Goal: Task Accomplishment & Management: Manage account settings

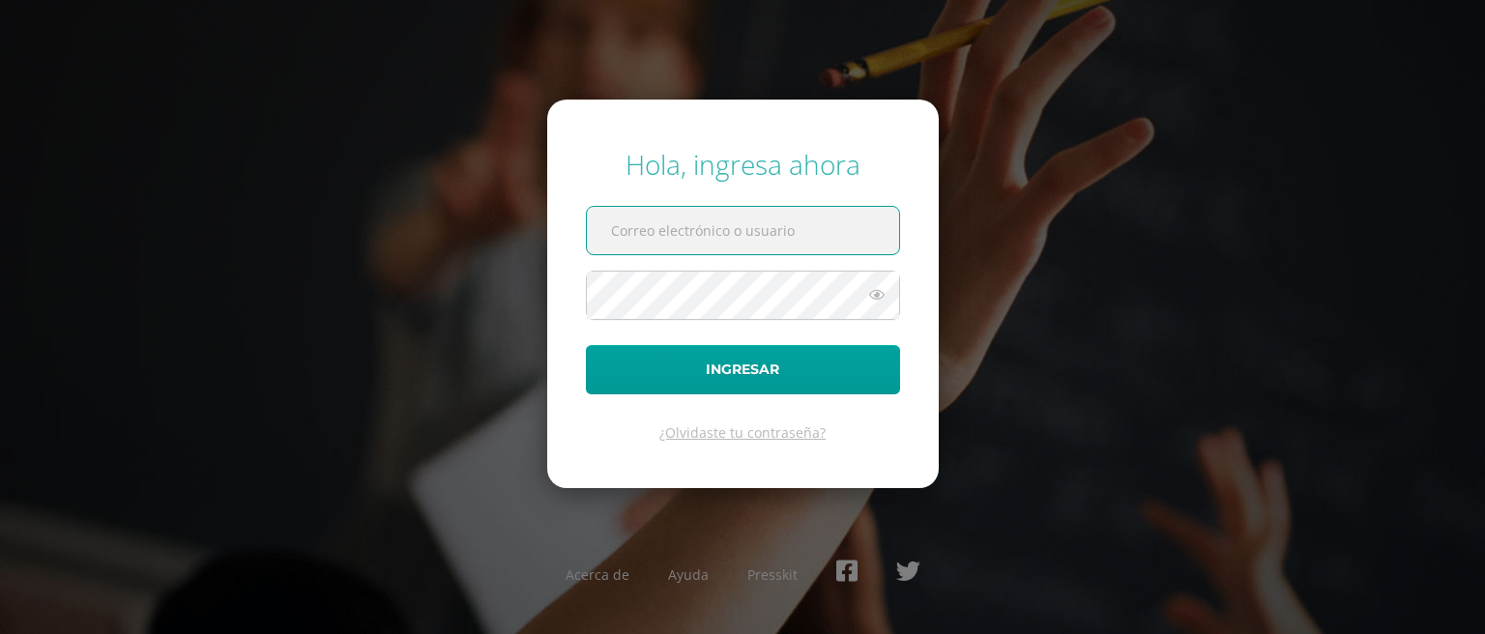
paste input "juansolorzano14@colegioselshaddai.edu.gt"
type input "juansolorzano14@colegioselshaddai.edu.gt"
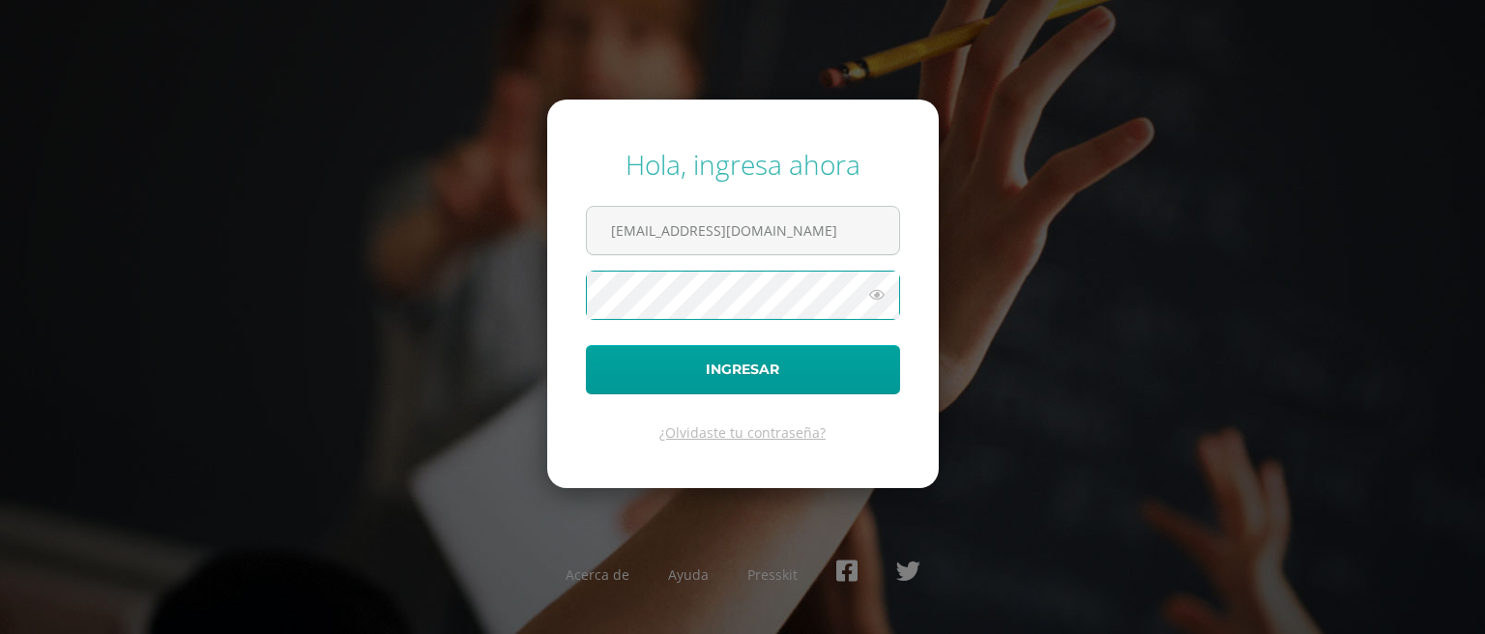
click at [586, 345] on button "Ingresar" at bounding box center [743, 369] width 314 height 49
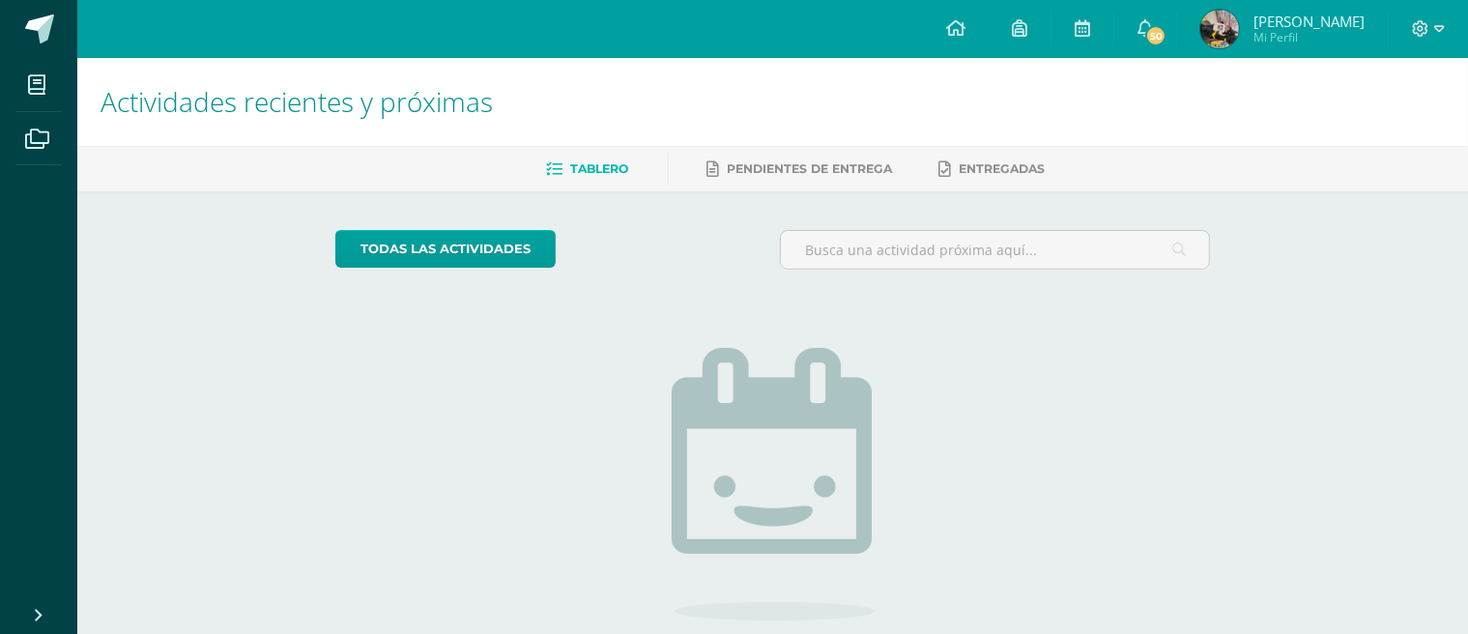
click at [1239, 25] on img at bounding box center [1220, 29] width 39 height 39
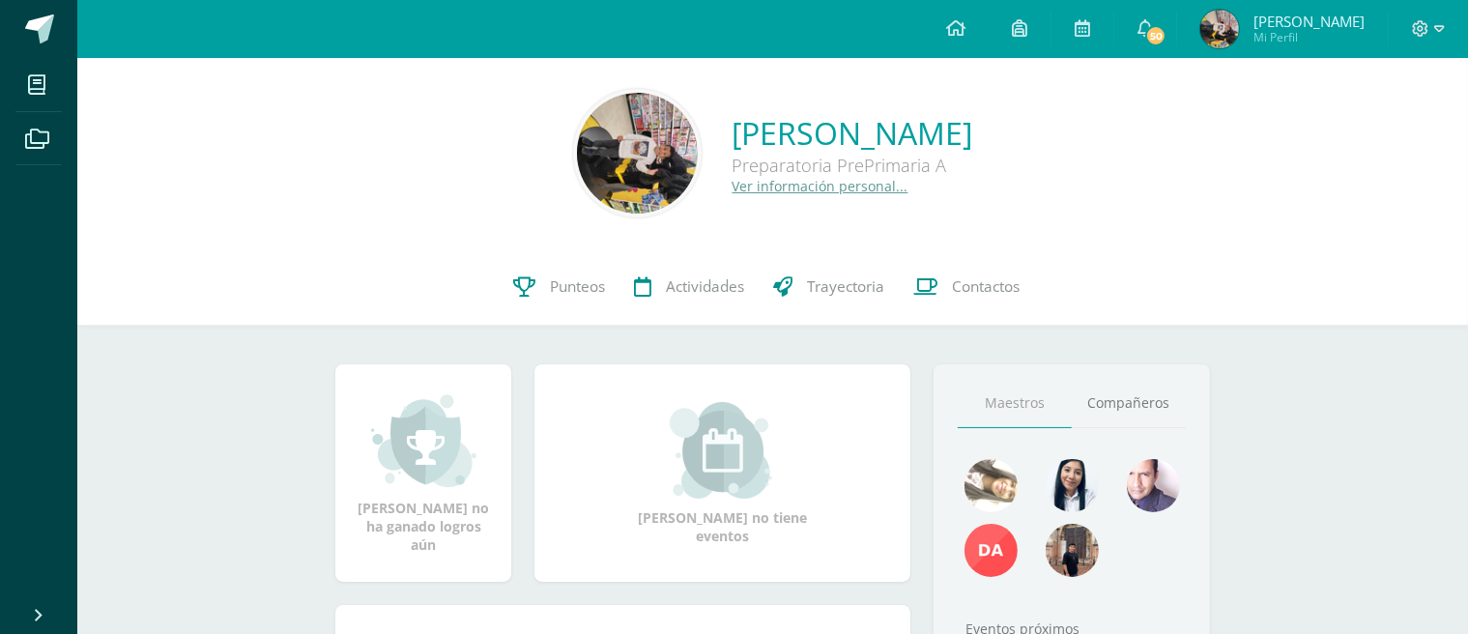
click at [745, 187] on link "Ver información personal..." at bounding box center [821, 186] width 176 height 18
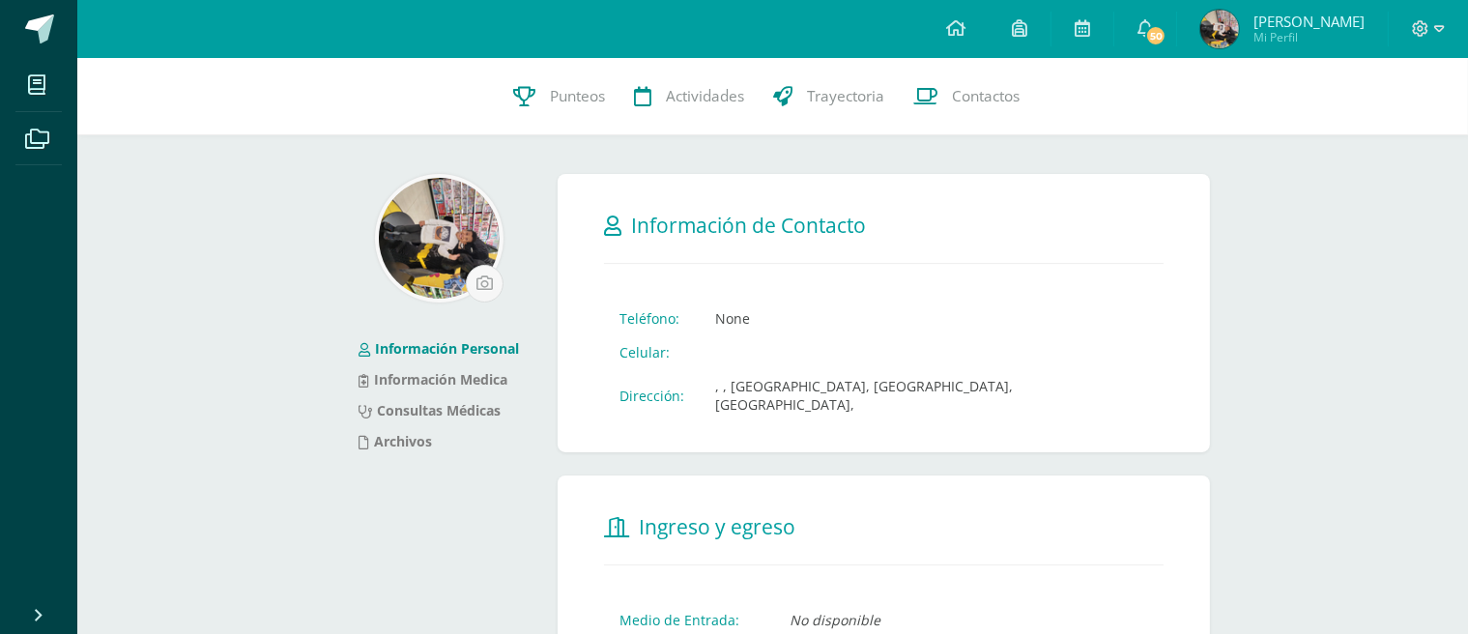
click at [1319, 24] on span "[PERSON_NAME]" at bounding box center [1309, 21] width 111 height 19
click at [1442, 24] on icon at bounding box center [1439, 28] width 11 height 17
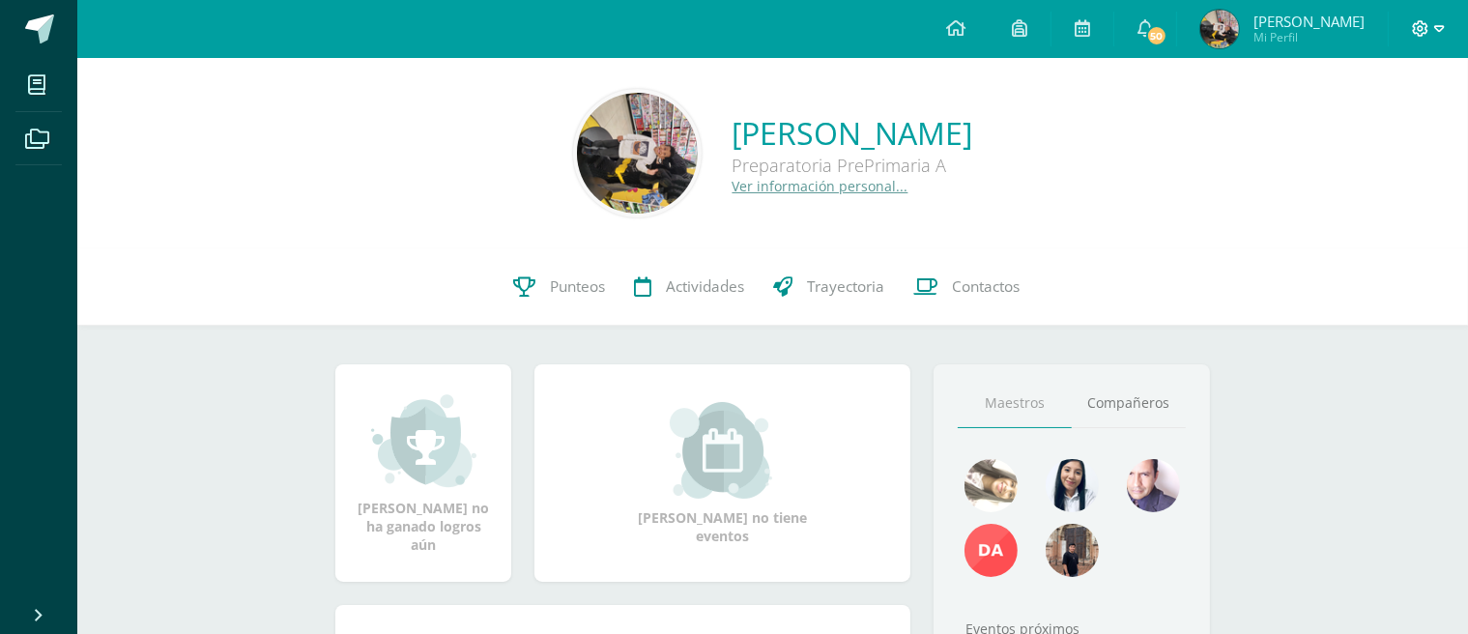
click at [1435, 32] on icon at bounding box center [1439, 28] width 11 height 17
click at [733, 191] on link "Ver información personal..." at bounding box center [821, 186] width 176 height 18
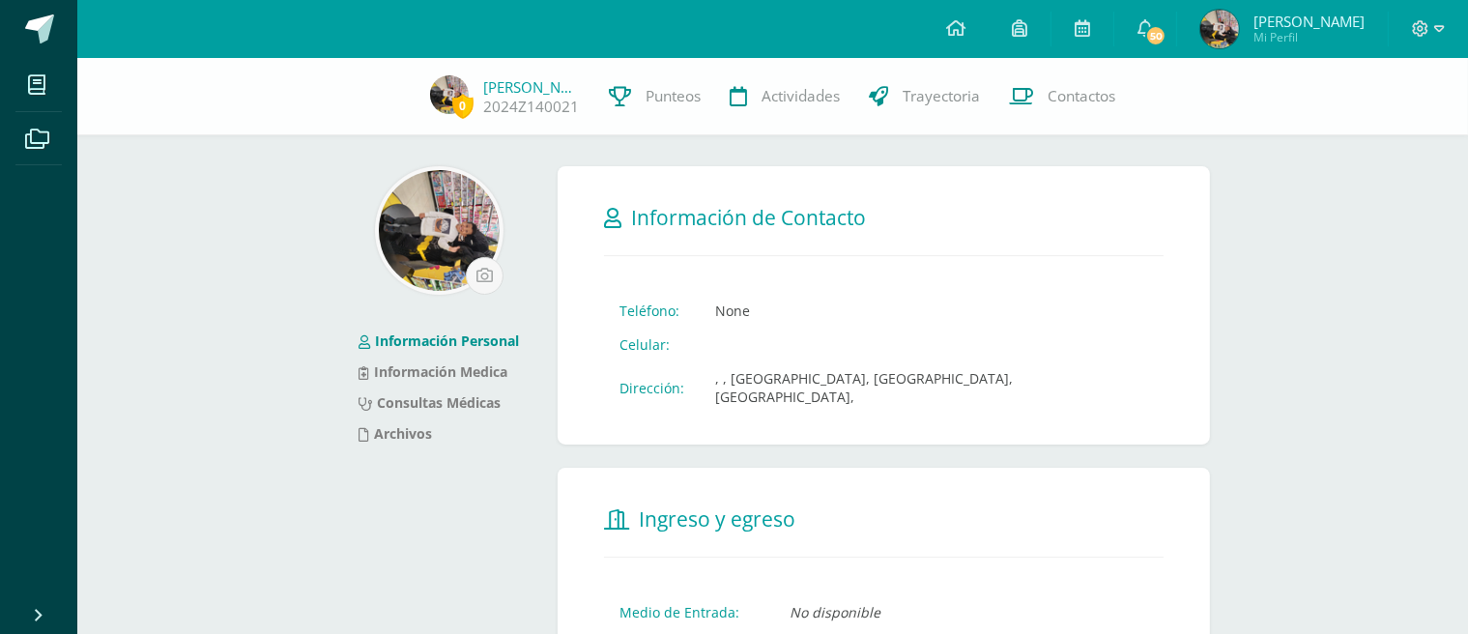
click at [449, 344] on link "Información Personal" at bounding box center [439, 341] width 160 height 18
click at [418, 374] on link "Información Medica" at bounding box center [433, 371] width 149 height 18
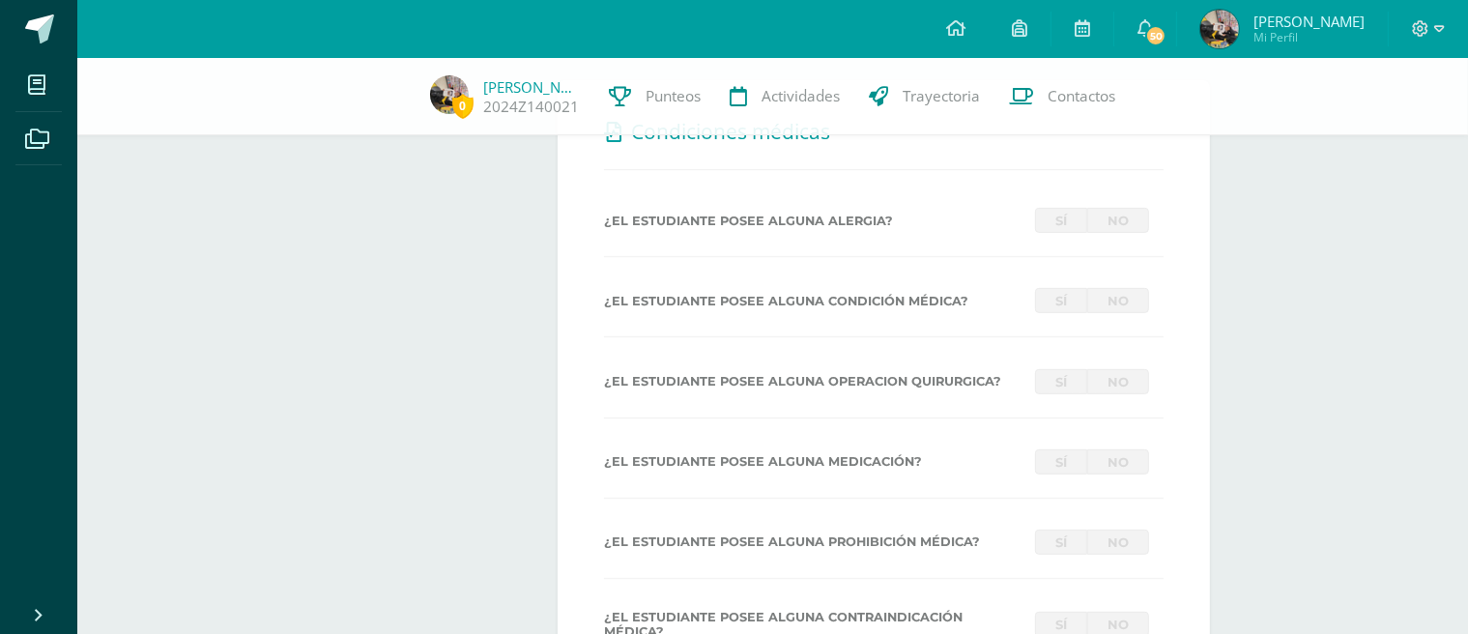
scroll to position [580, 0]
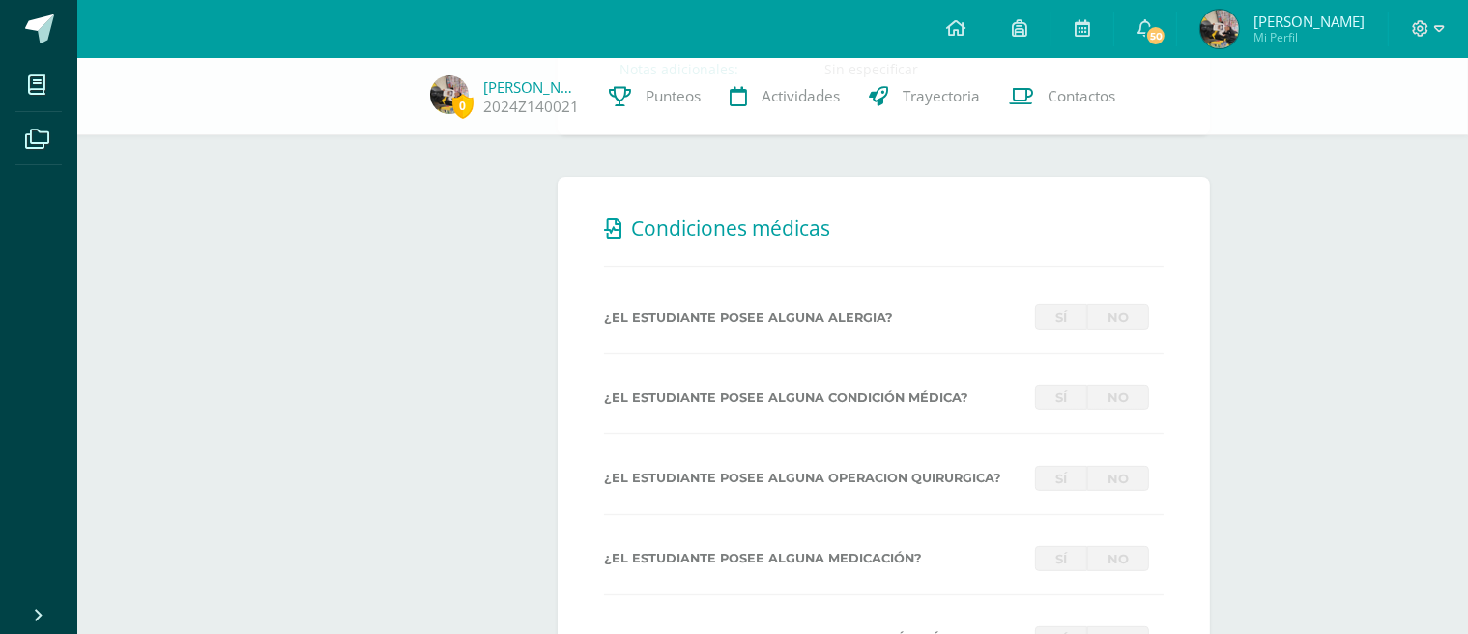
click at [827, 337] on div "¿El estudiante posee alguna alergia? Sí No" at bounding box center [884, 322] width 560 height 37
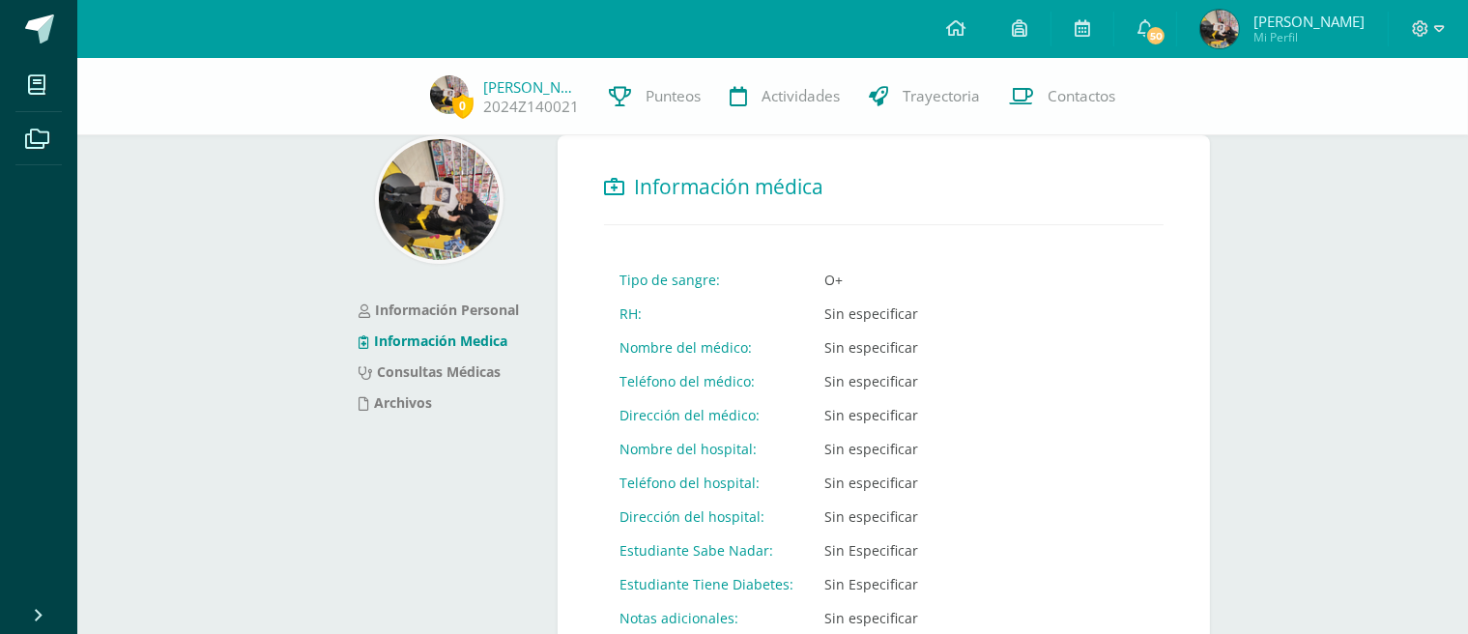
scroll to position [0, 0]
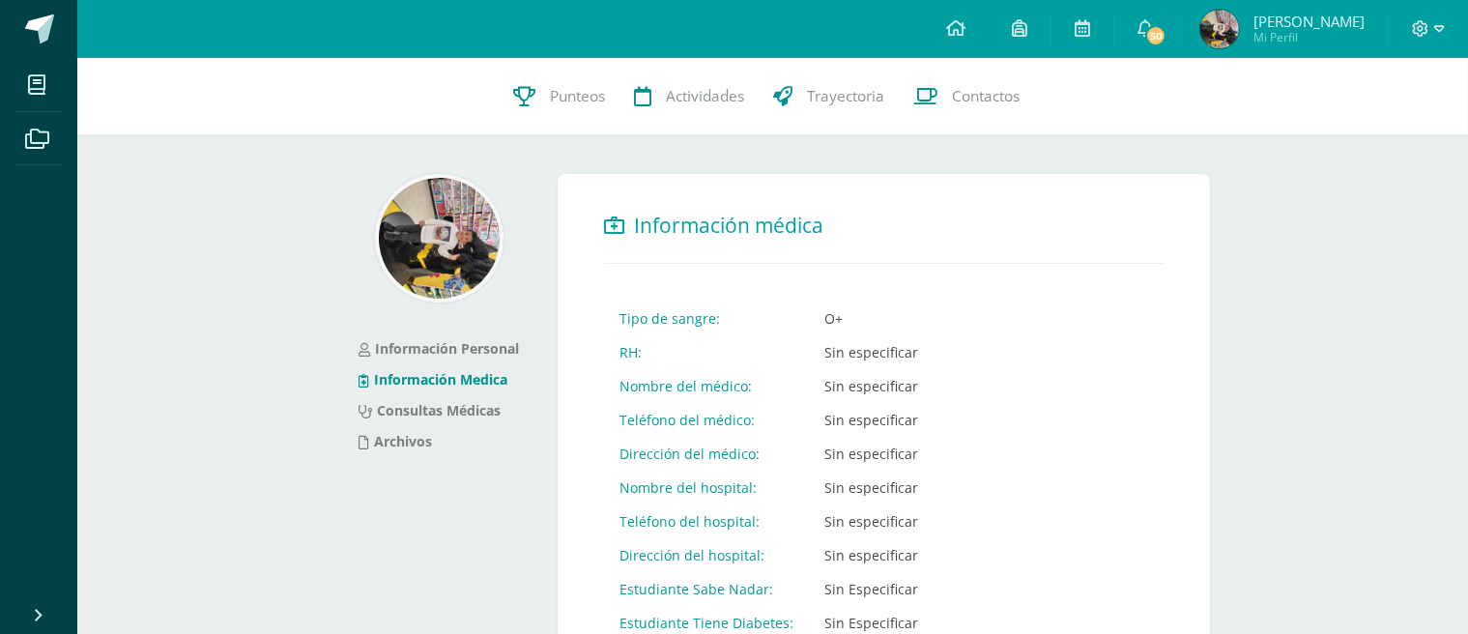
click at [449, 224] on img at bounding box center [439, 238] width 121 height 121
click at [457, 213] on img at bounding box center [439, 238] width 121 height 121
click at [36, 18] on span at bounding box center [39, 28] width 29 height 29
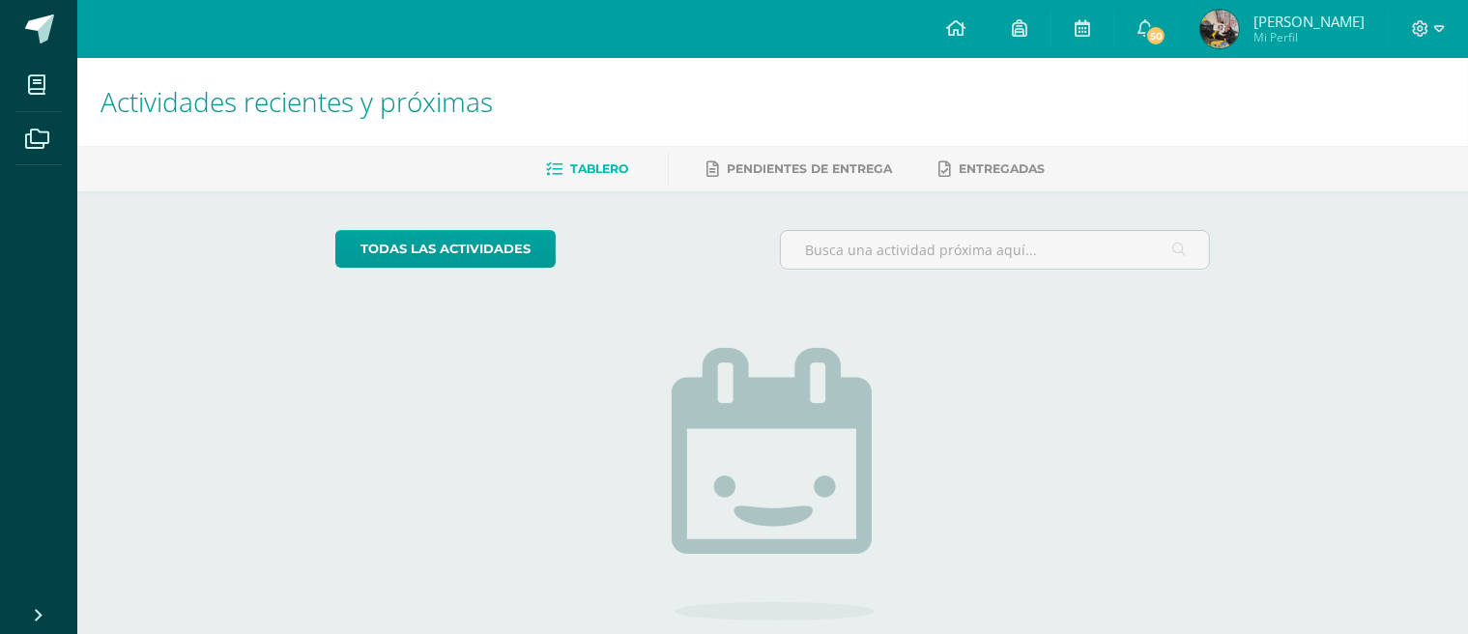
click at [371, 122] on h1 "Actividades recientes y próximas" at bounding box center [773, 102] width 1345 height 88
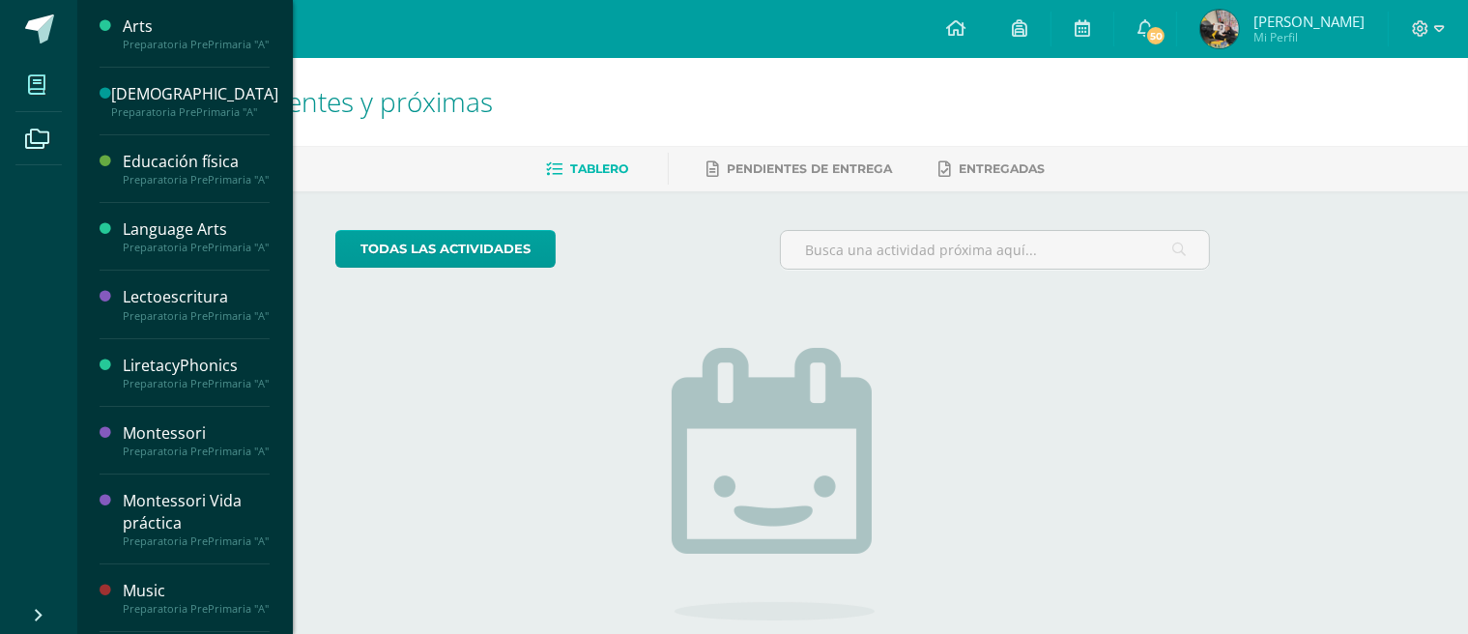
click at [36, 91] on icon at bounding box center [36, 84] width 17 height 19
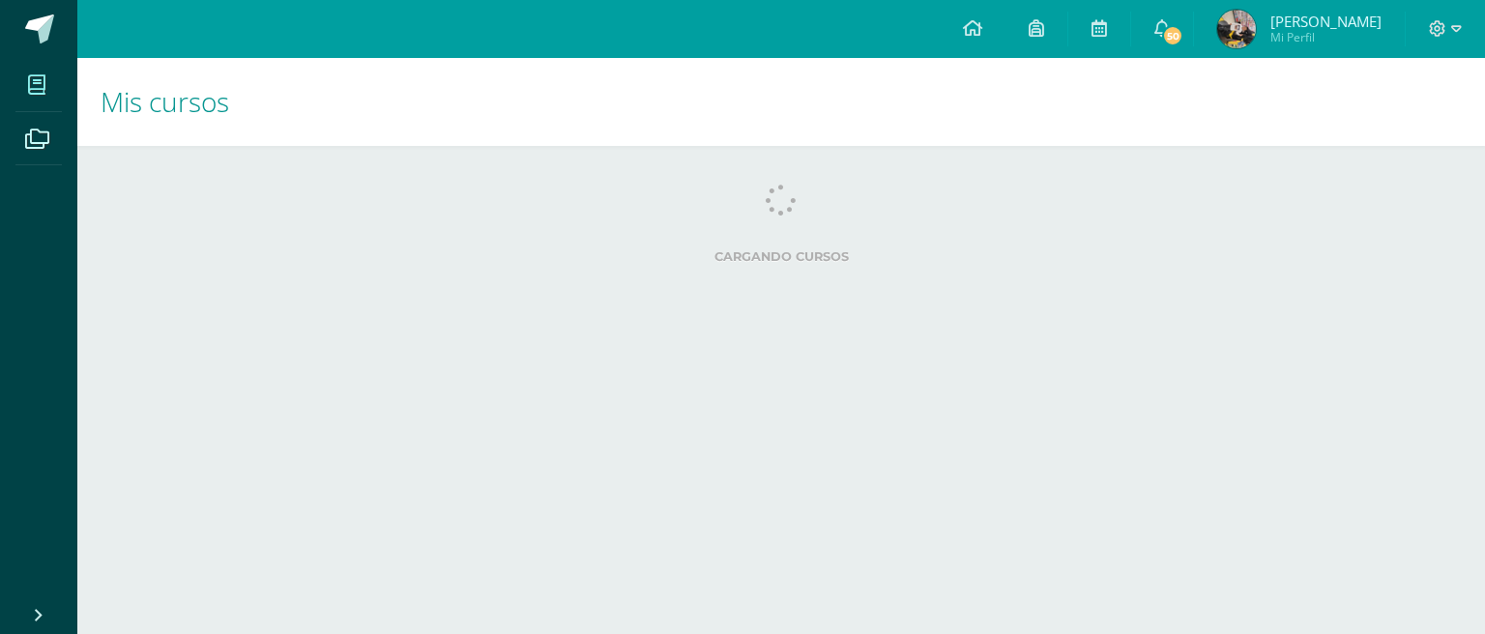
click at [35, 72] on span at bounding box center [36, 84] width 43 height 43
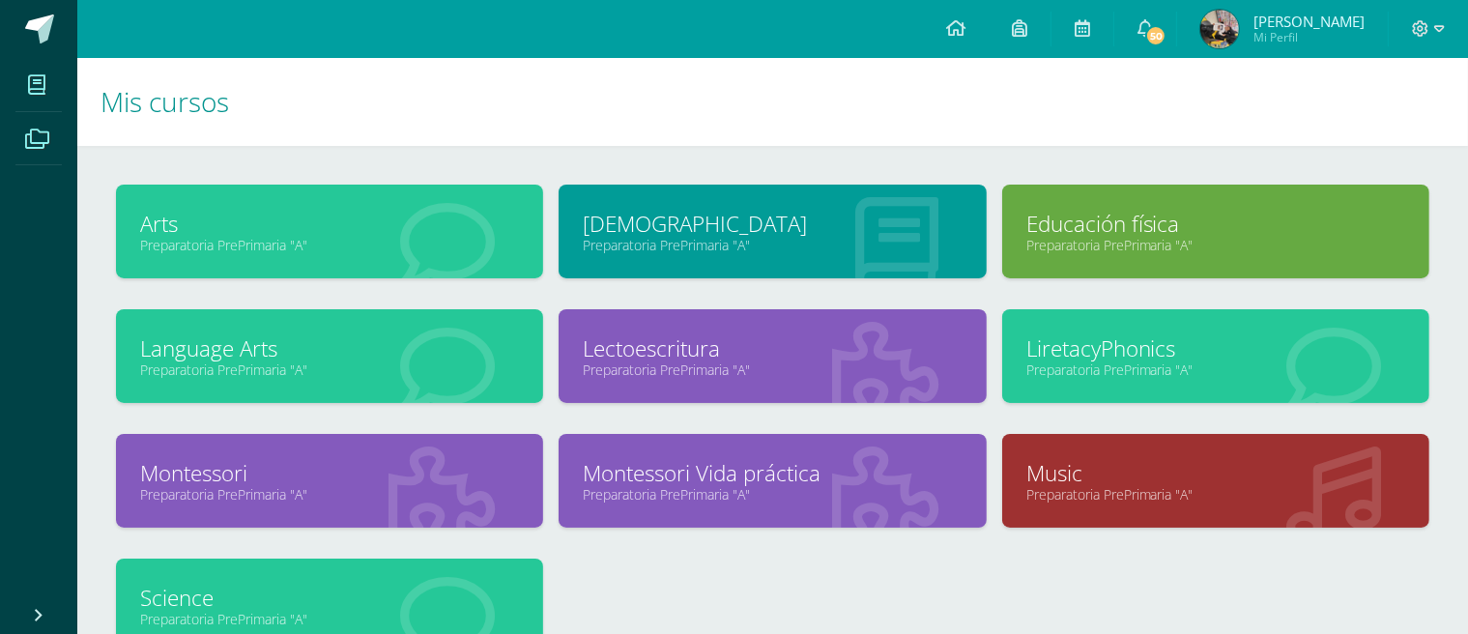
click at [42, 135] on icon at bounding box center [37, 139] width 24 height 19
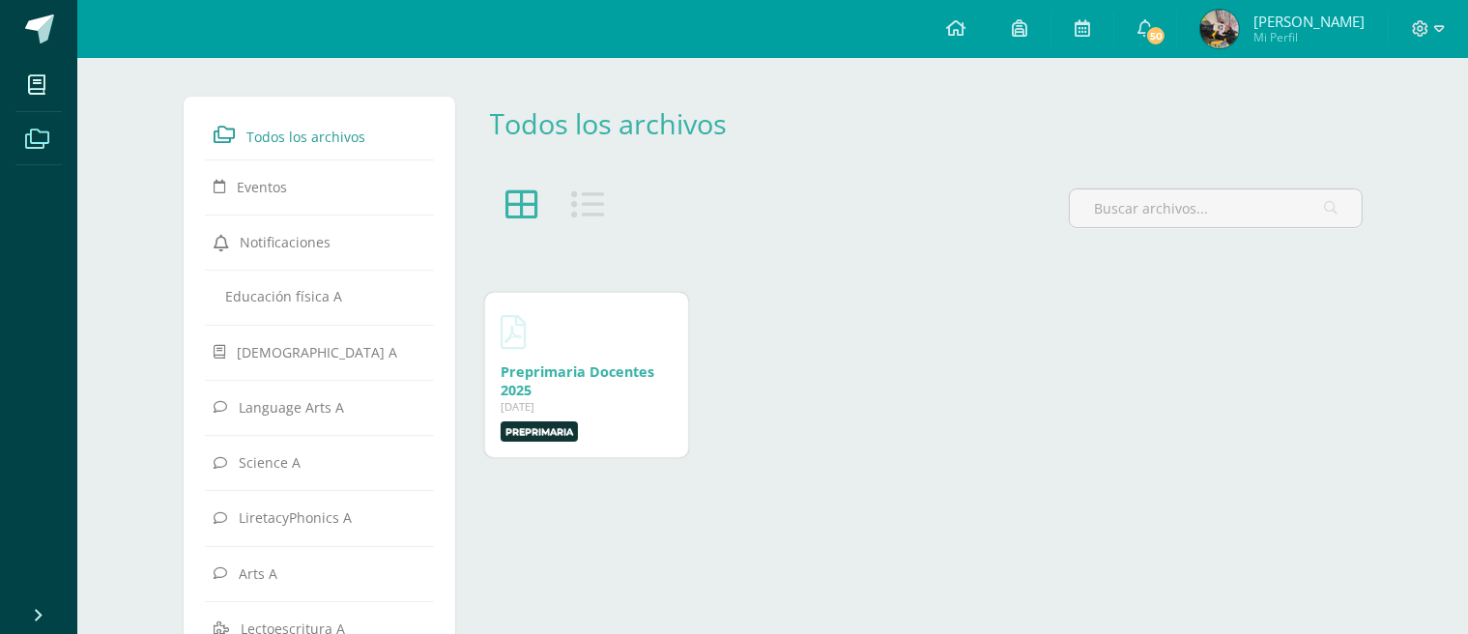
click at [35, 136] on icon at bounding box center [37, 139] width 24 height 19
click at [966, 24] on icon at bounding box center [955, 27] width 19 height 17
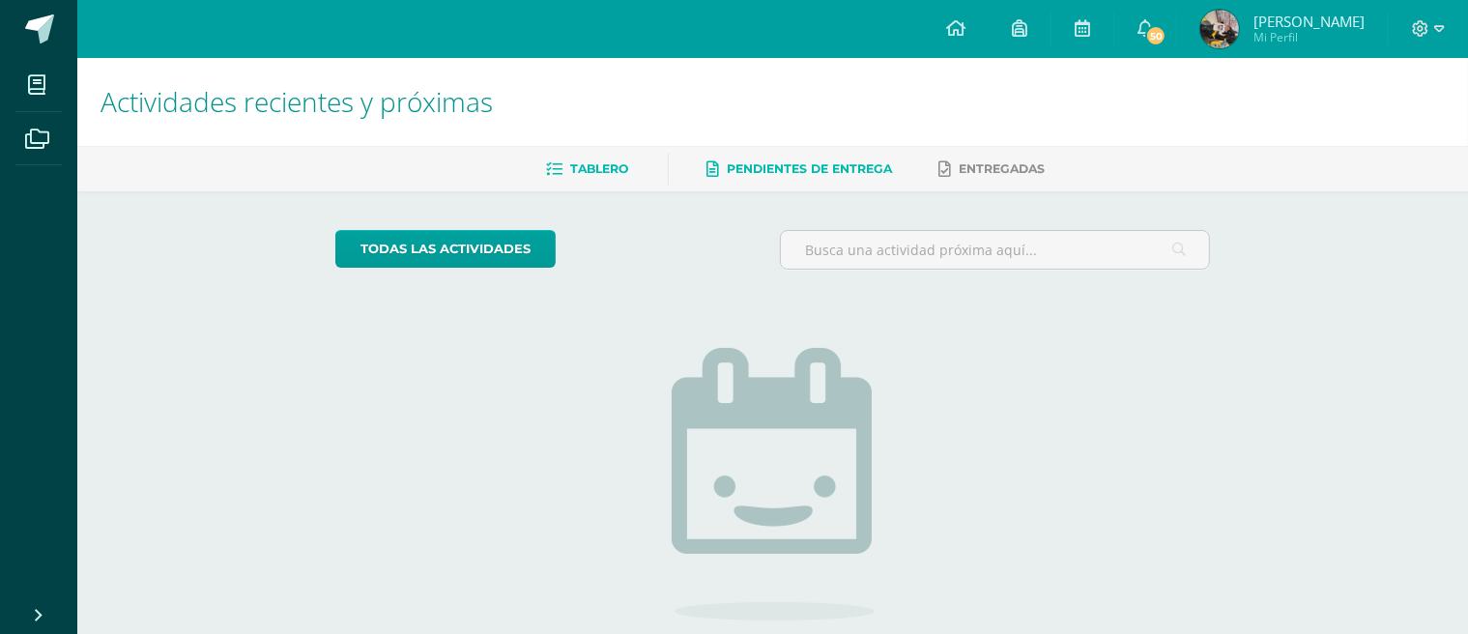
click at [769, 166] on span "Pendientes de entrega" at bounding box center [810, 168] width 165 height 14
click at [975, 169] on span "Entregadas" at bounding box center [1003, 168] width 86 height 14
click at [1051, 14] on link at bounding box center [1020, 29] width 62 height 58
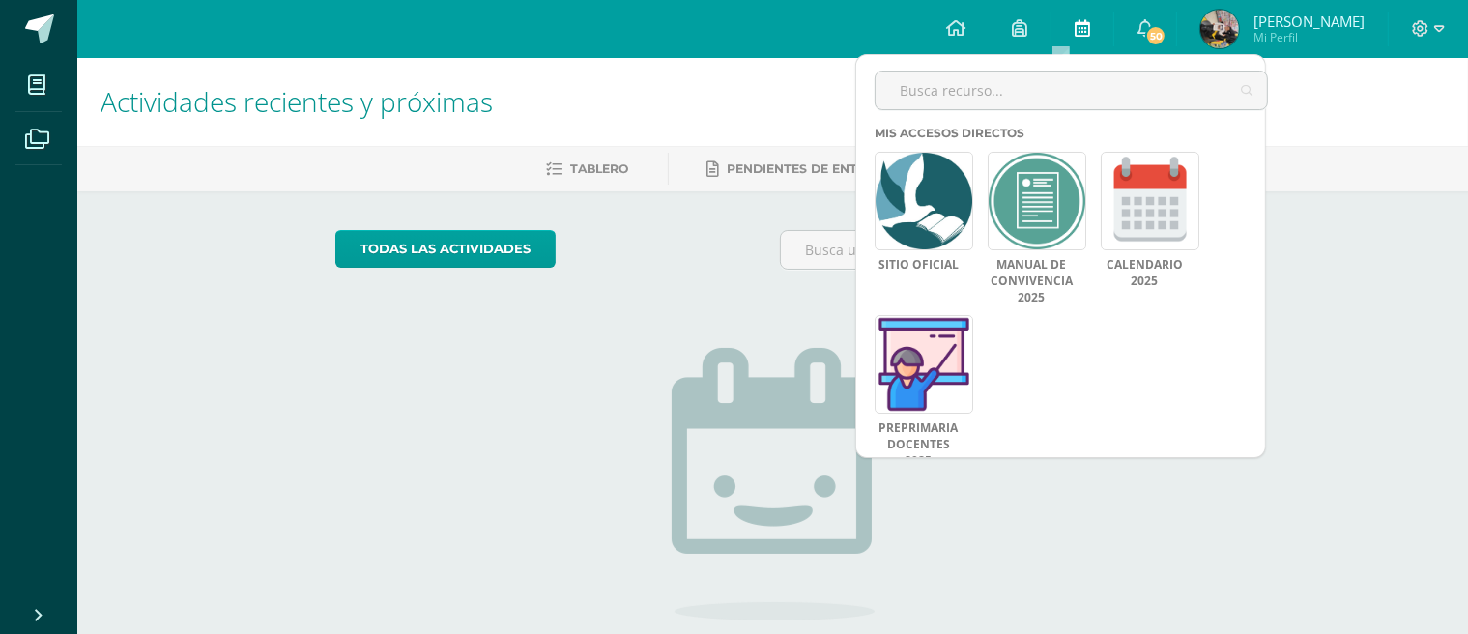
click at [1090, 30] on icon at bounding box center [1082, 27] width 15 height 17
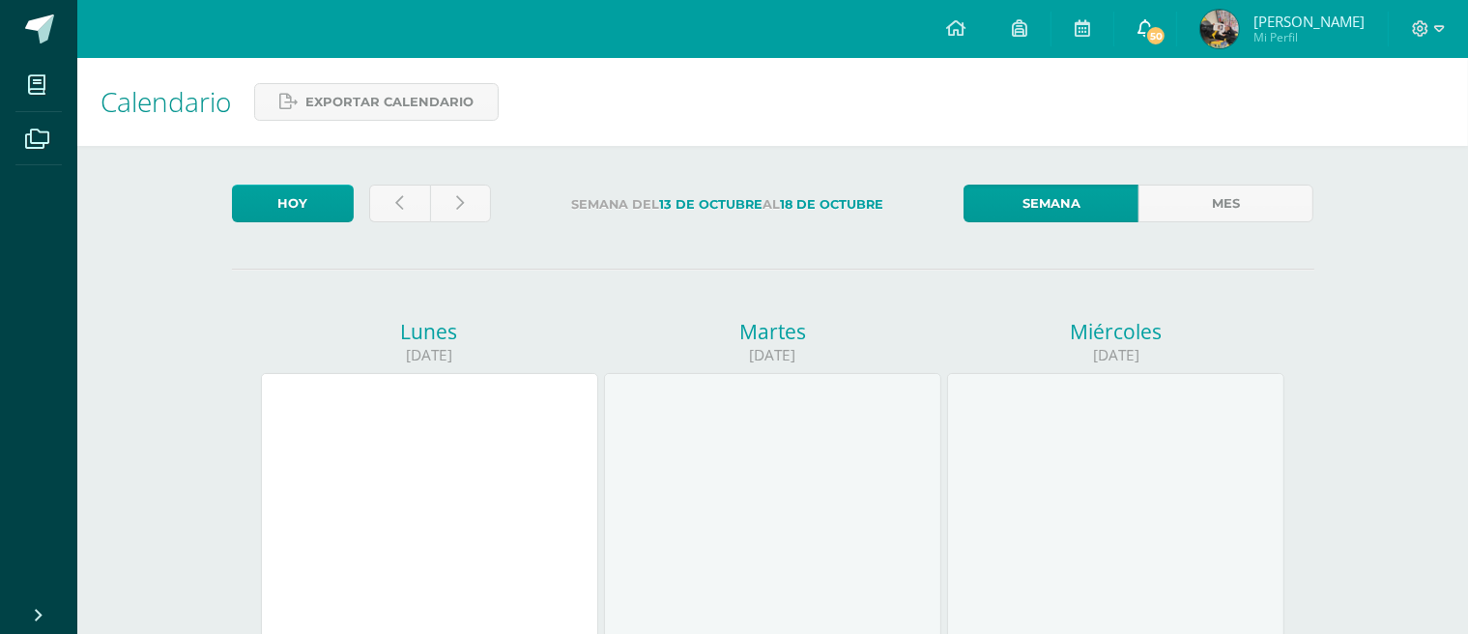
click at [1167, 32] on span "50" at bounding box center [1155, 35] width 21 height 21
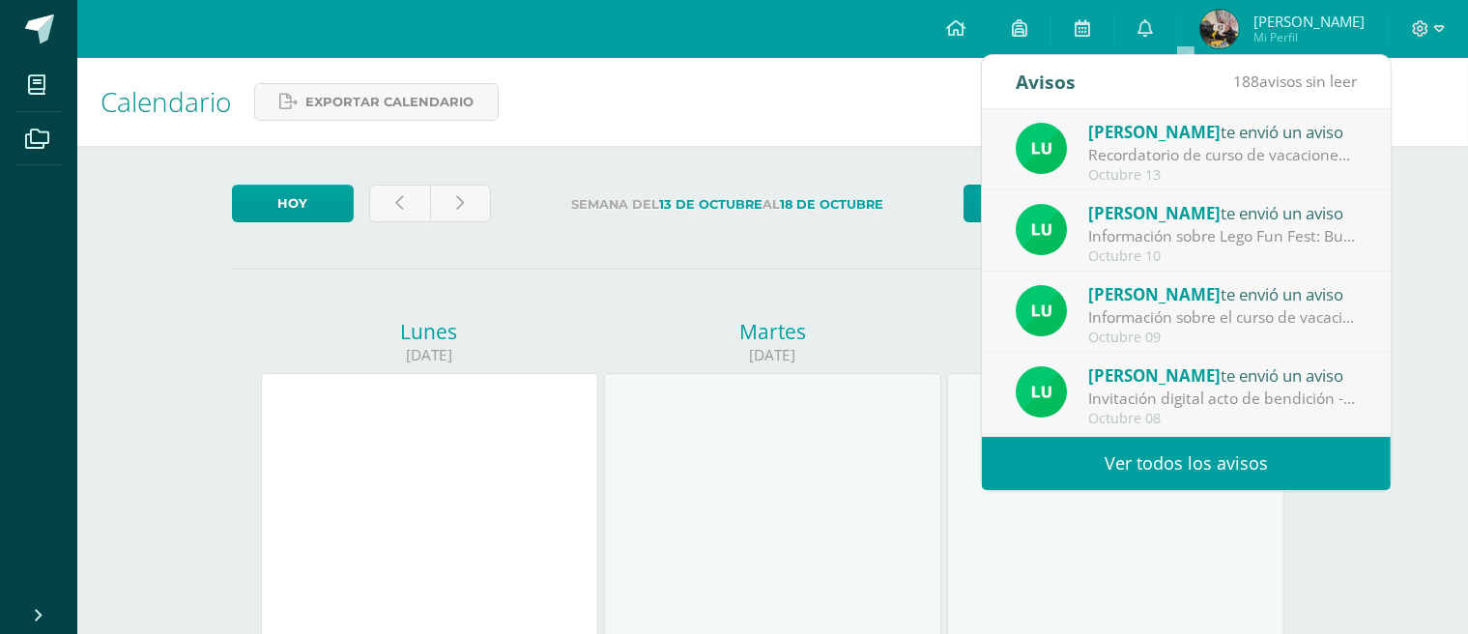
click at [1239, 24] on img at bounding box center [1220, 29] width 39 height 39
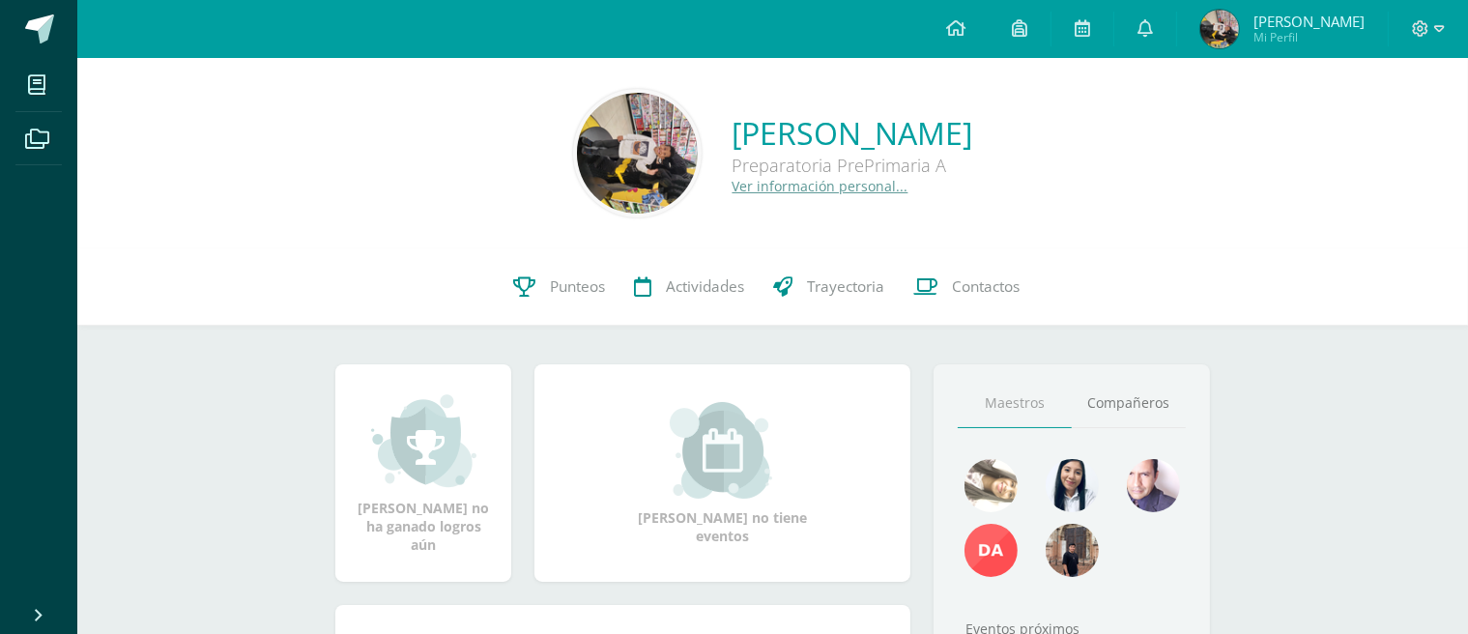
click at [1323, 39] on span "Mi Perfil" at bounding box center [1309, 37] width 111 height 16
click at [1323, 40] on span "Mi Perfil" at bounding box center [1309, 37] width 111 height 16
click at [1316, 20] on span "[PERSON_NAME]" at bounding box center [1309, 21] width 111 height 19
click at [1325, 18] on span "[PERSON_NAME]" at bounding box center [1309, 21] width 111 height 19
click at [1438, 27] on icon at bounding box center [1439, 28] width 11 height 17
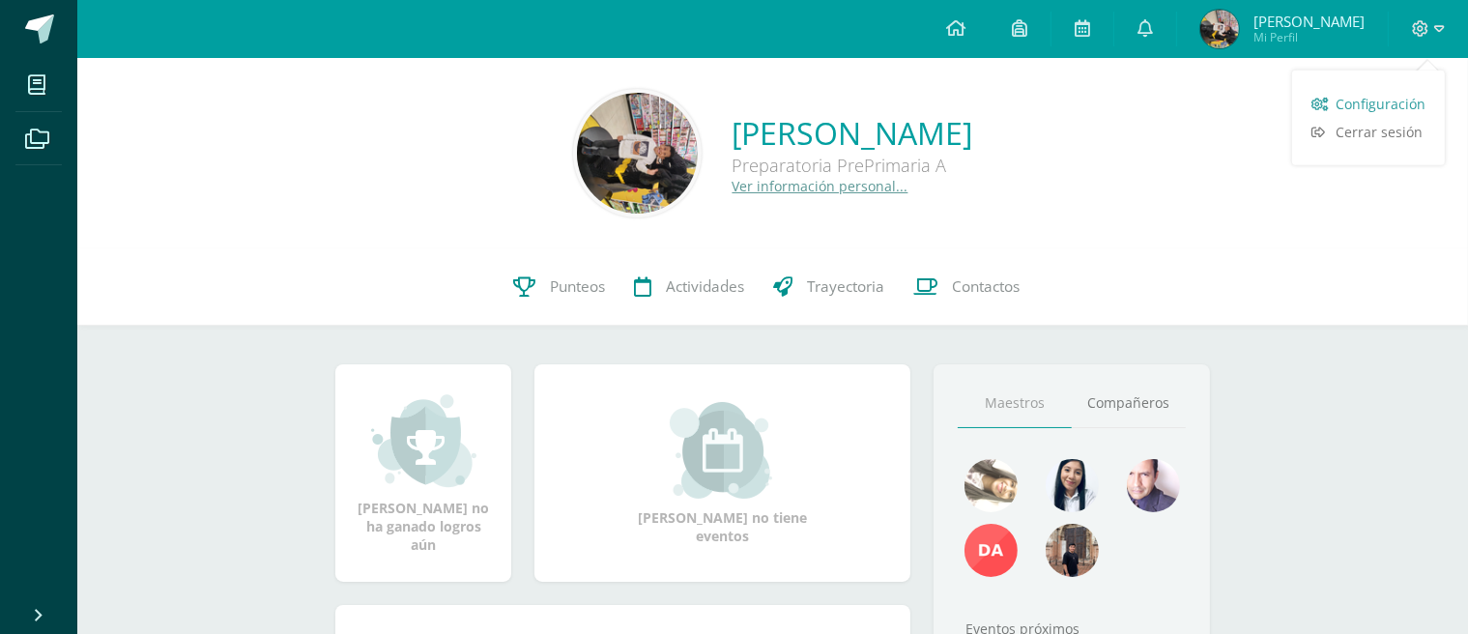
click at [1382, 102] on span "Configuración" at bounding box center [1381, 104] width 90 height 18
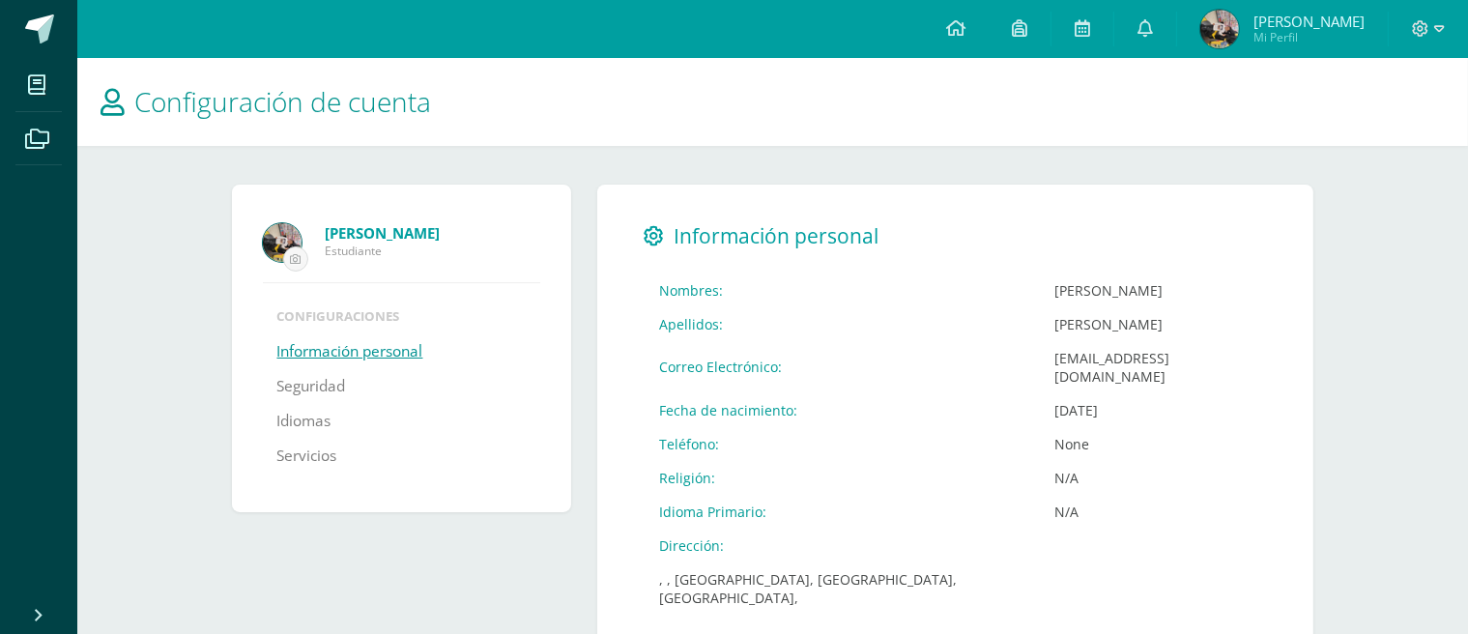
click at [366, 347] on link "Información personal" at bounding box center [350, 351] width 146 height 35
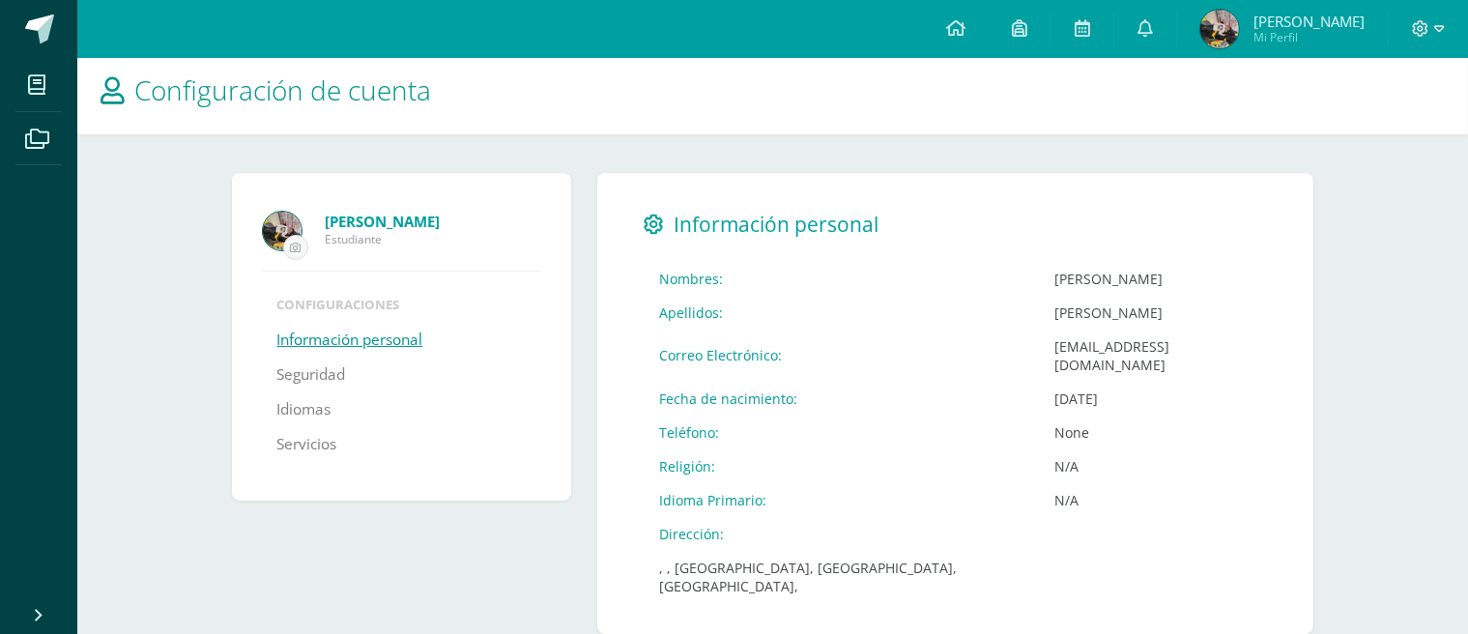
scroll to position [15, 0]
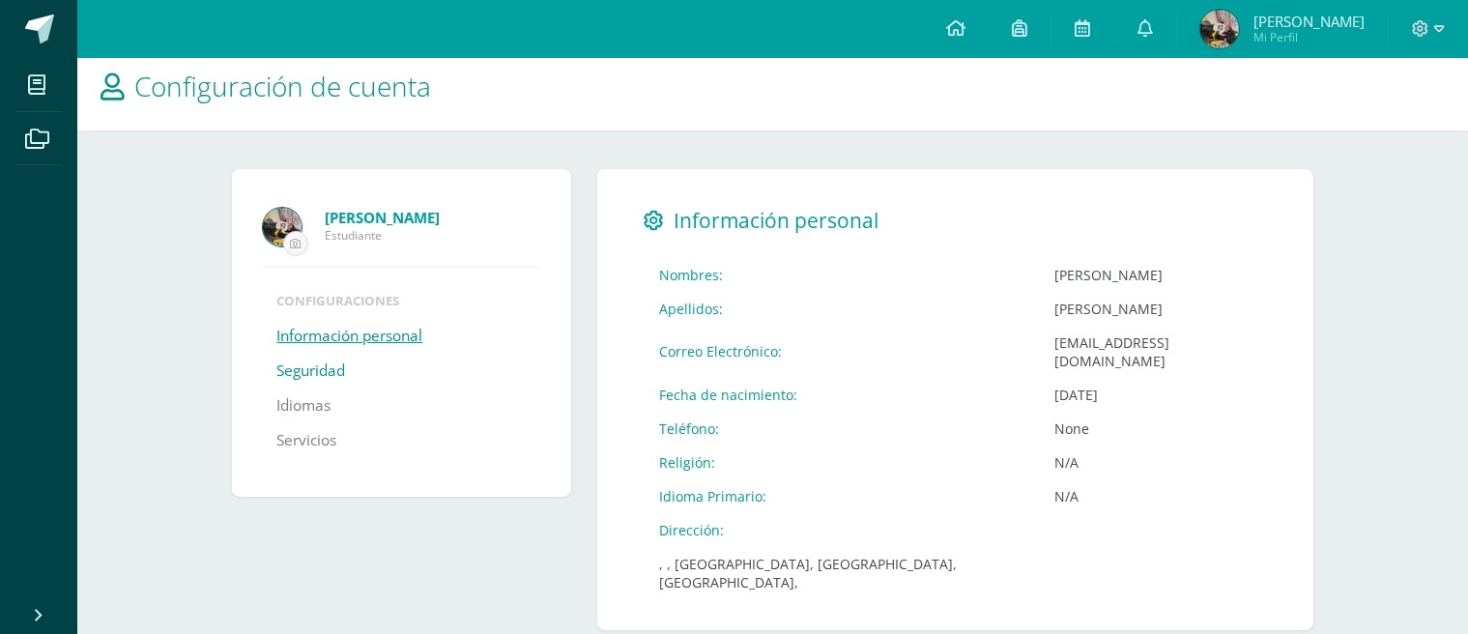
click at [316, 371] on link "Seguridad" at bounding box center [311, 371] width 69 height 35
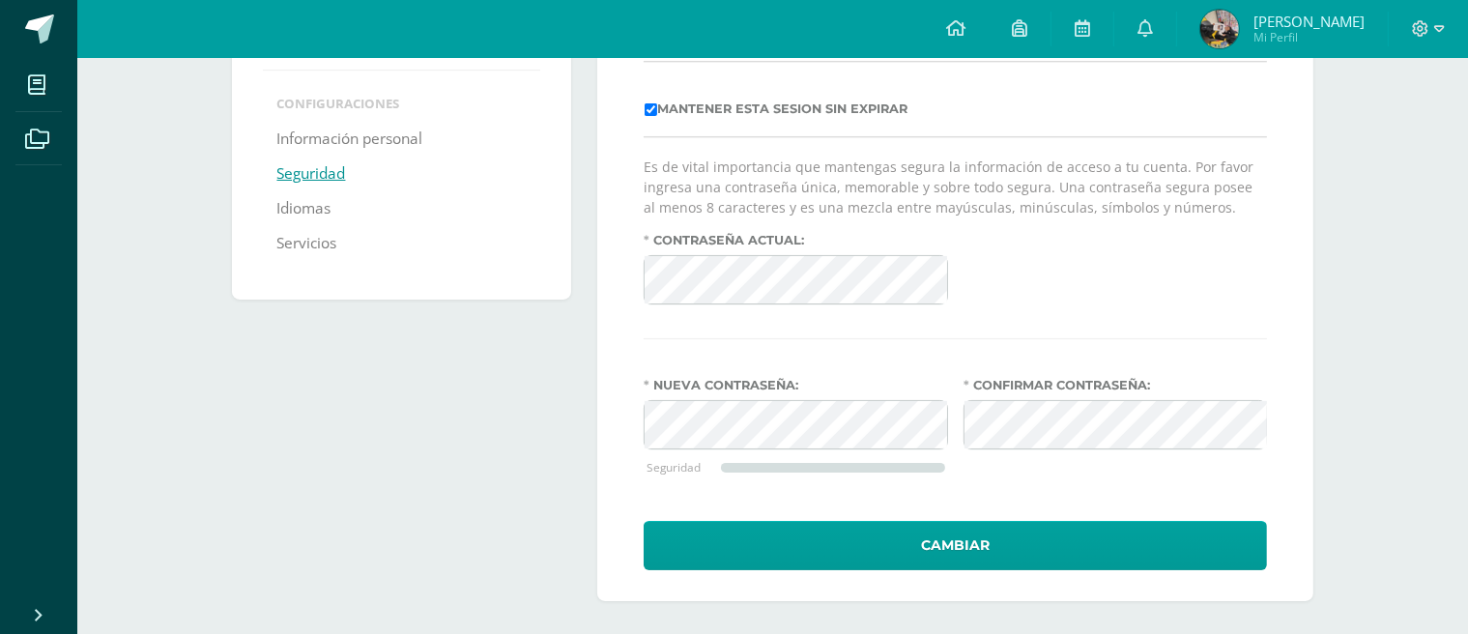
scroll to position [217, 0]
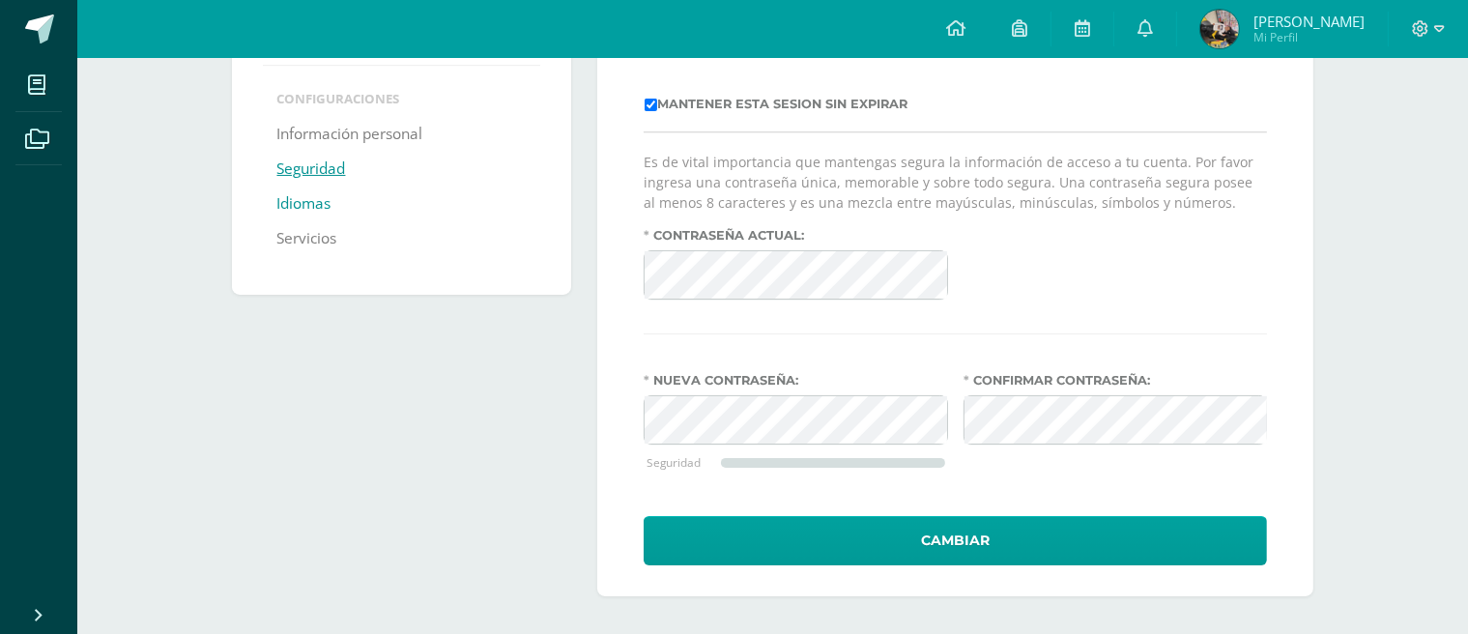
click at [305, 202] on link "Idiomas" at bounding box center [304, 204] width 54 height 35
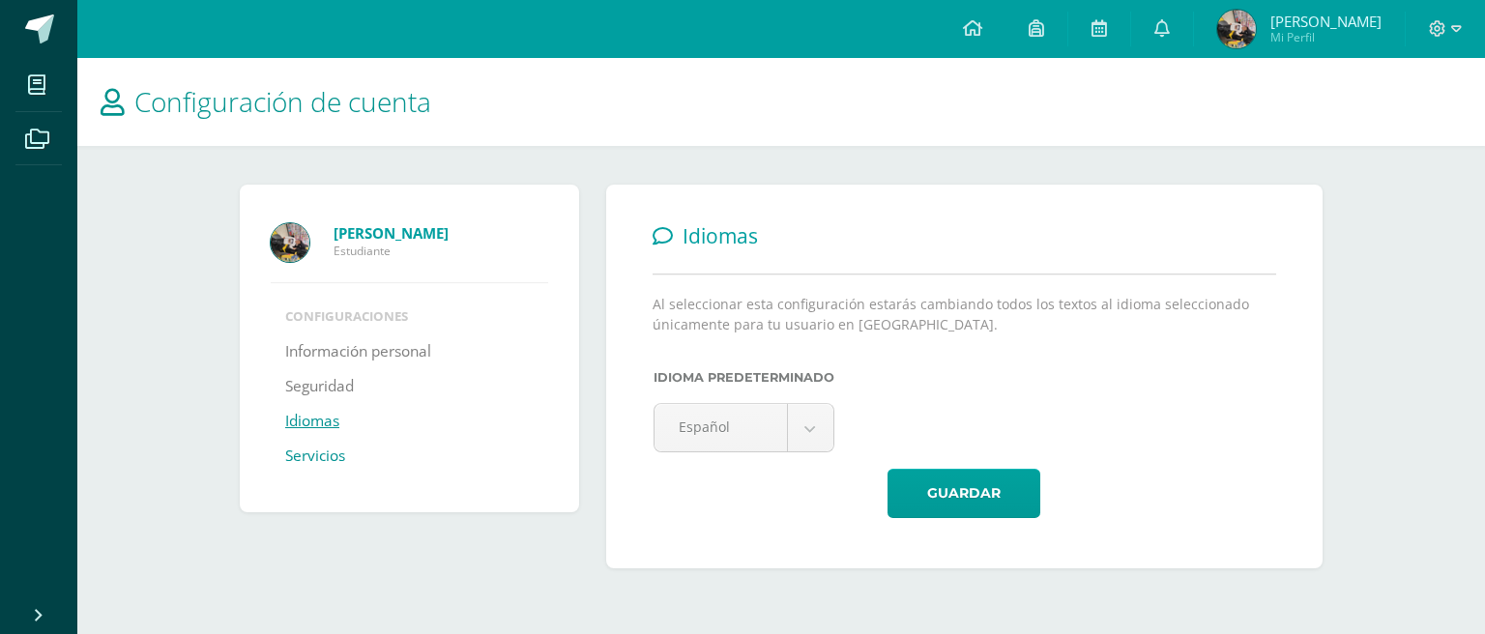
click at [308, 462] on link "Servicios" at bounding box center [315, 456] width 60 height 35
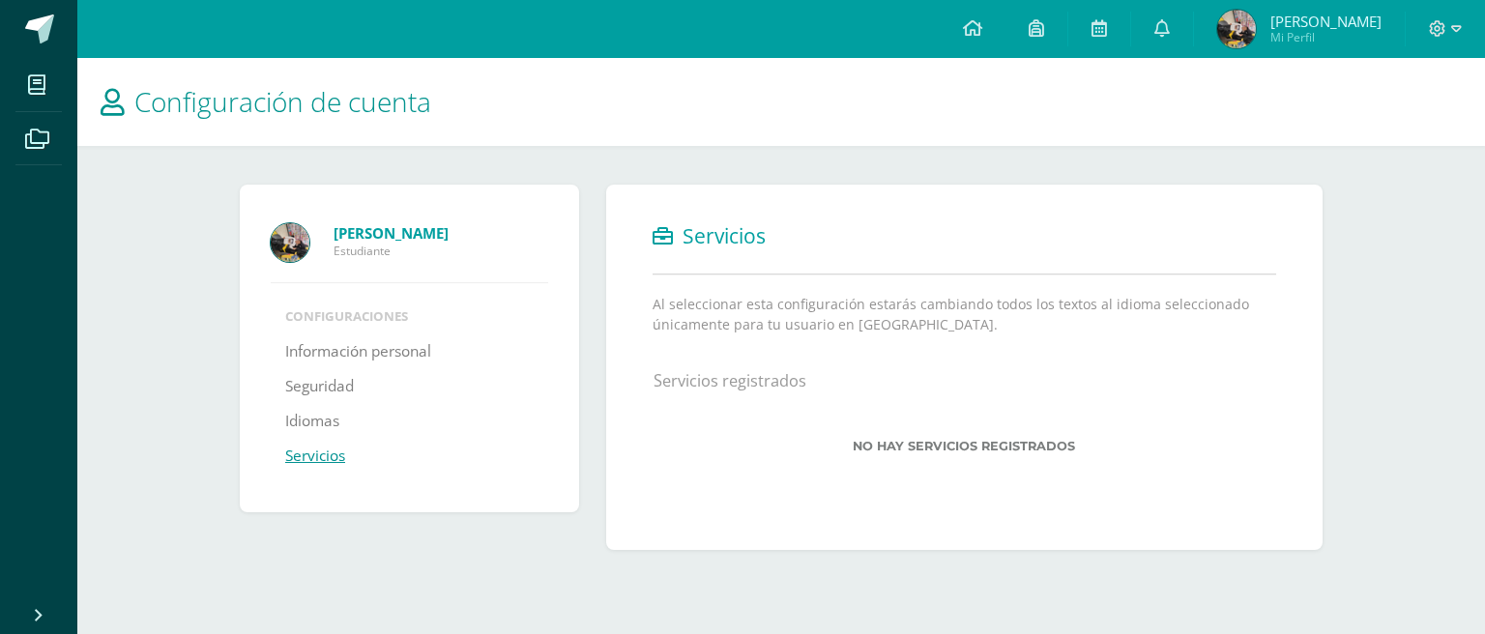
click at [314, 95] on span "Configuración de cuenta" at bounding box center [282, 101] width 297 height 37
click at [344, 105] on span "Configuración de cuenta" at bounding box center [282, 101] width 297 height 37
click at [1454, 23] on icon at bounding box center [1456, 28] width 11 height 17
click at [1339, 10] on span "Juan Pablo Mi Perfil" at bounding box center [1299, 29] width 172 height 39
click at [1339, 16] on span "[PERSON_NAME]" at bounding box center [1325, 21] width 111 height 19
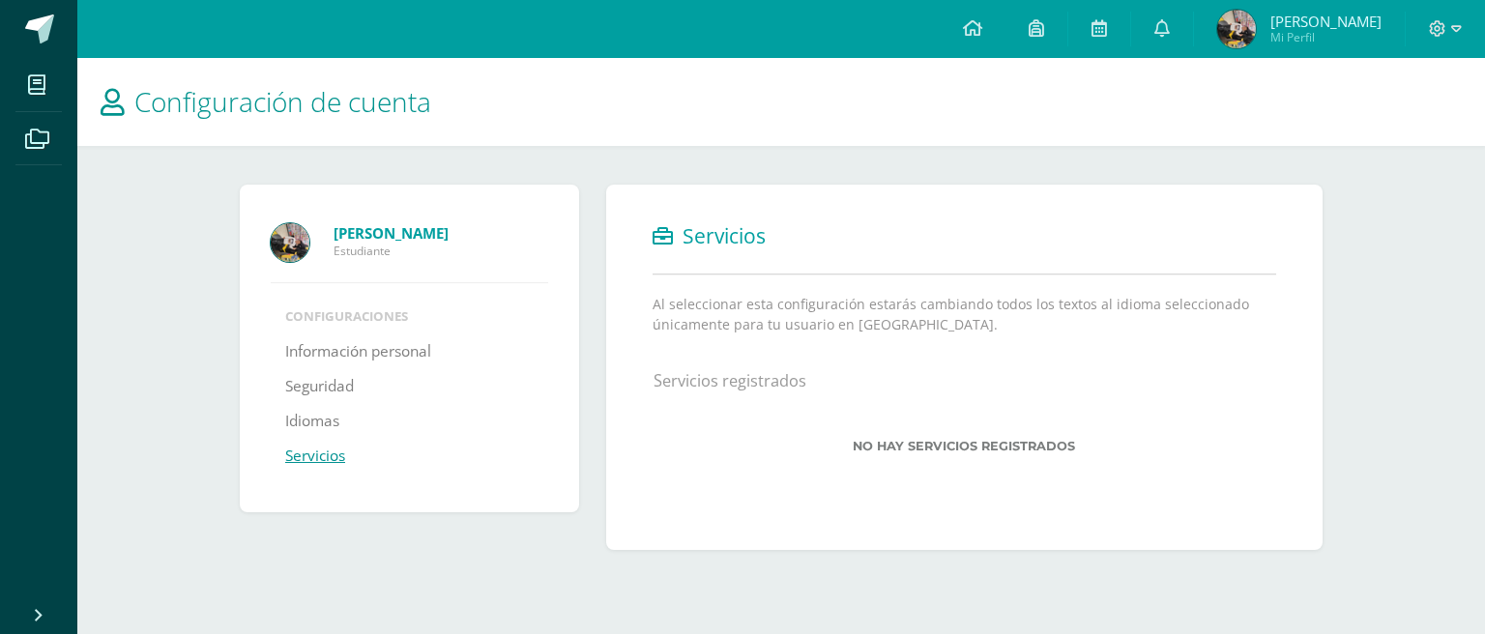
click at [1256, 26] on img at bounding box center [1236, 29] width 39 height 39
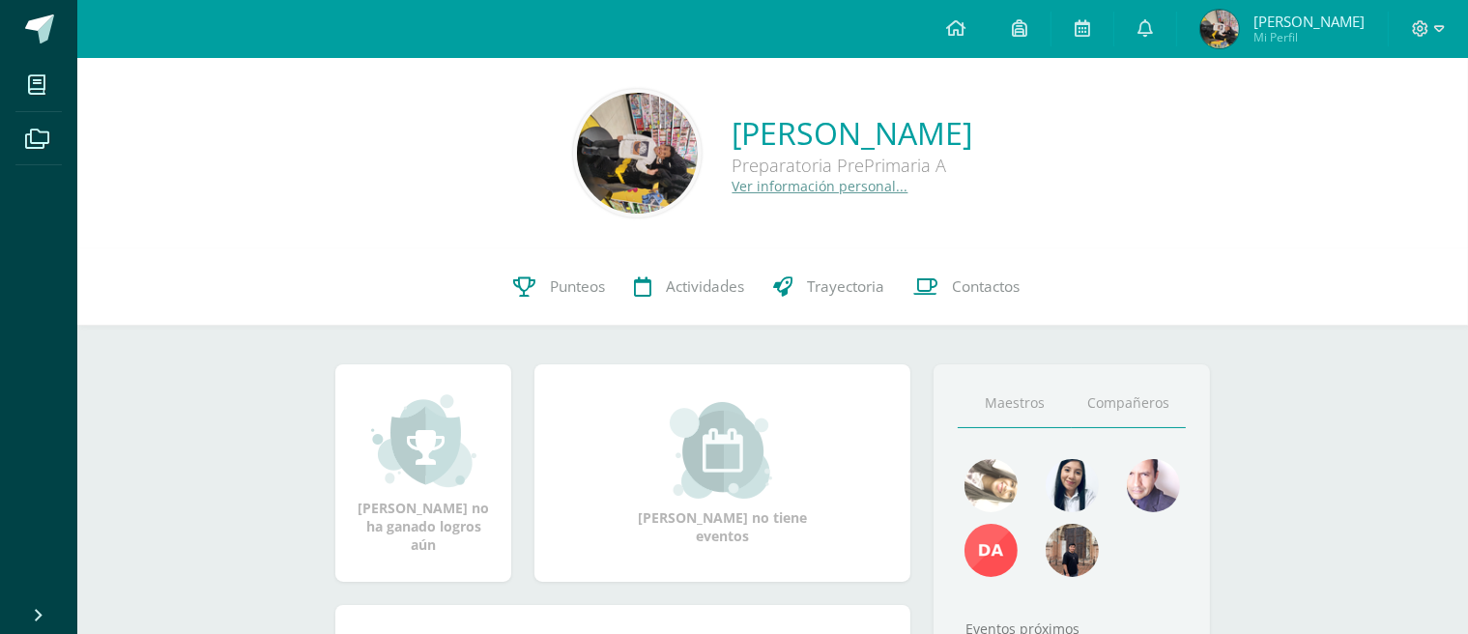
click at [1142, 408] on link "Compañeros" at bounding box center [1129, 403] width 114 height 49
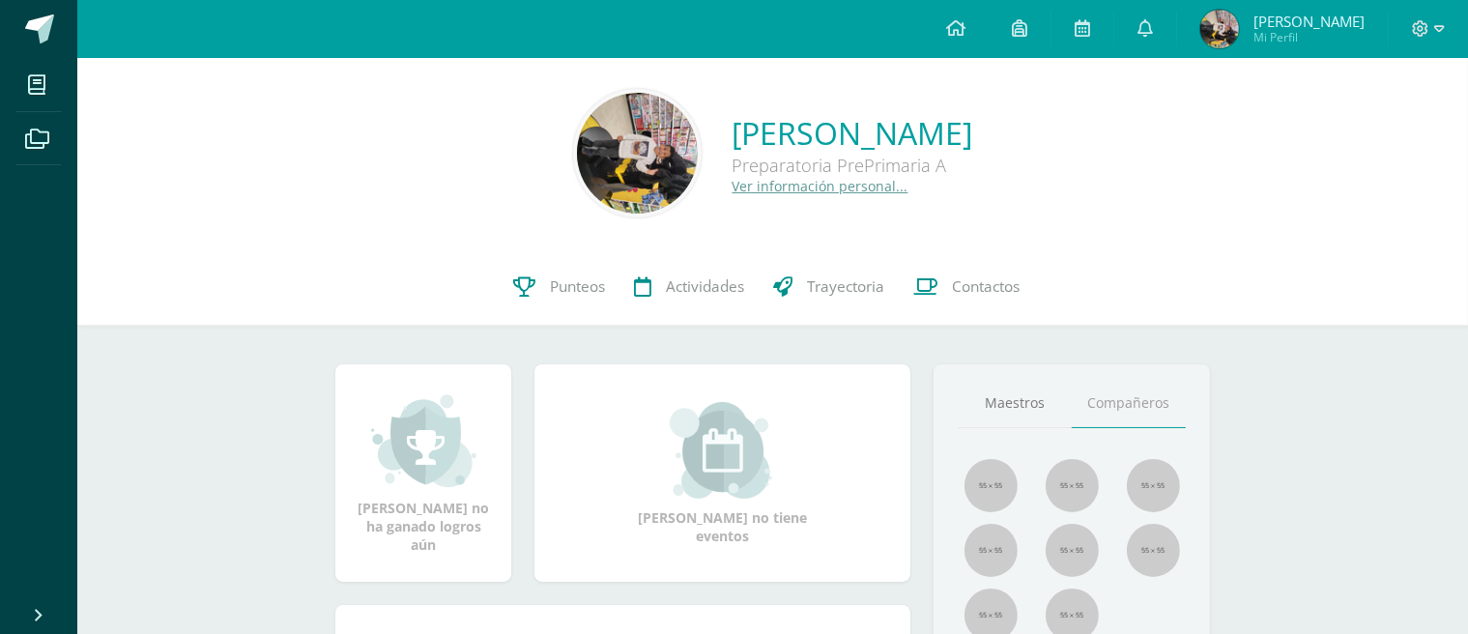
click at [819, 132] on link "[PERSON_NAME]" at bounding box center [853, 133] width 241 height 42
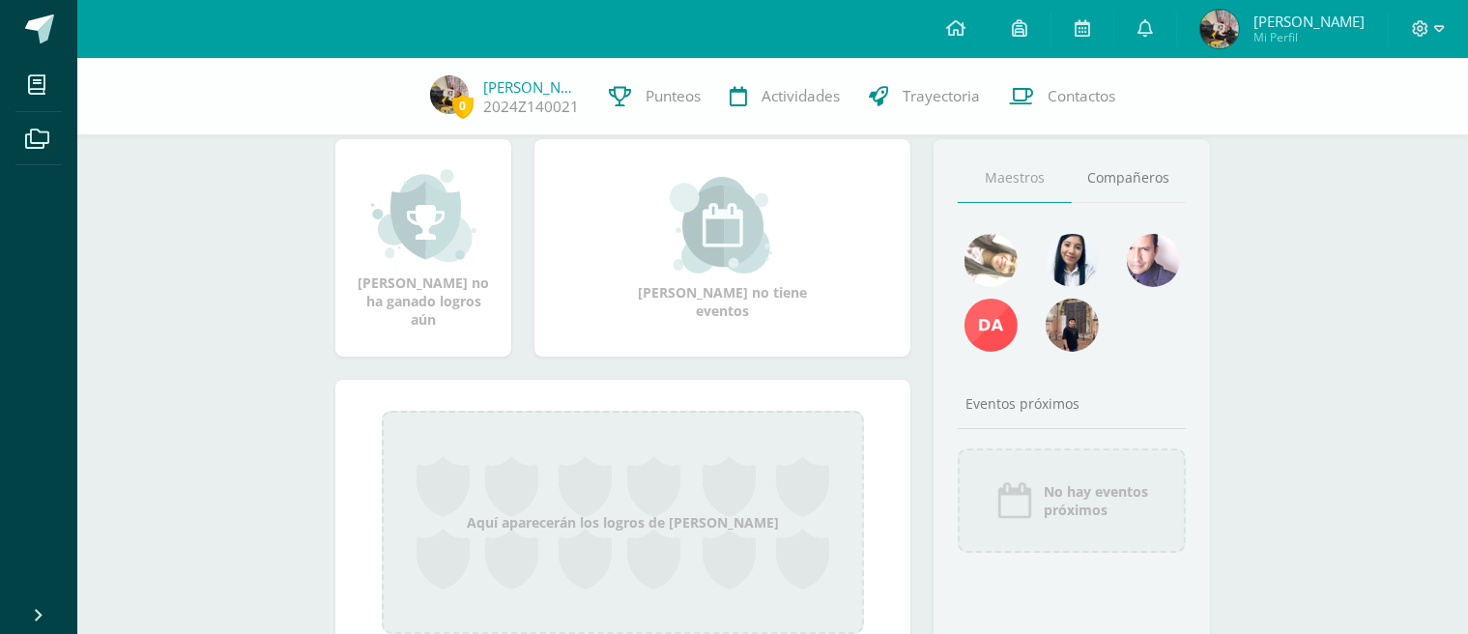
scroll to position [309, 0]
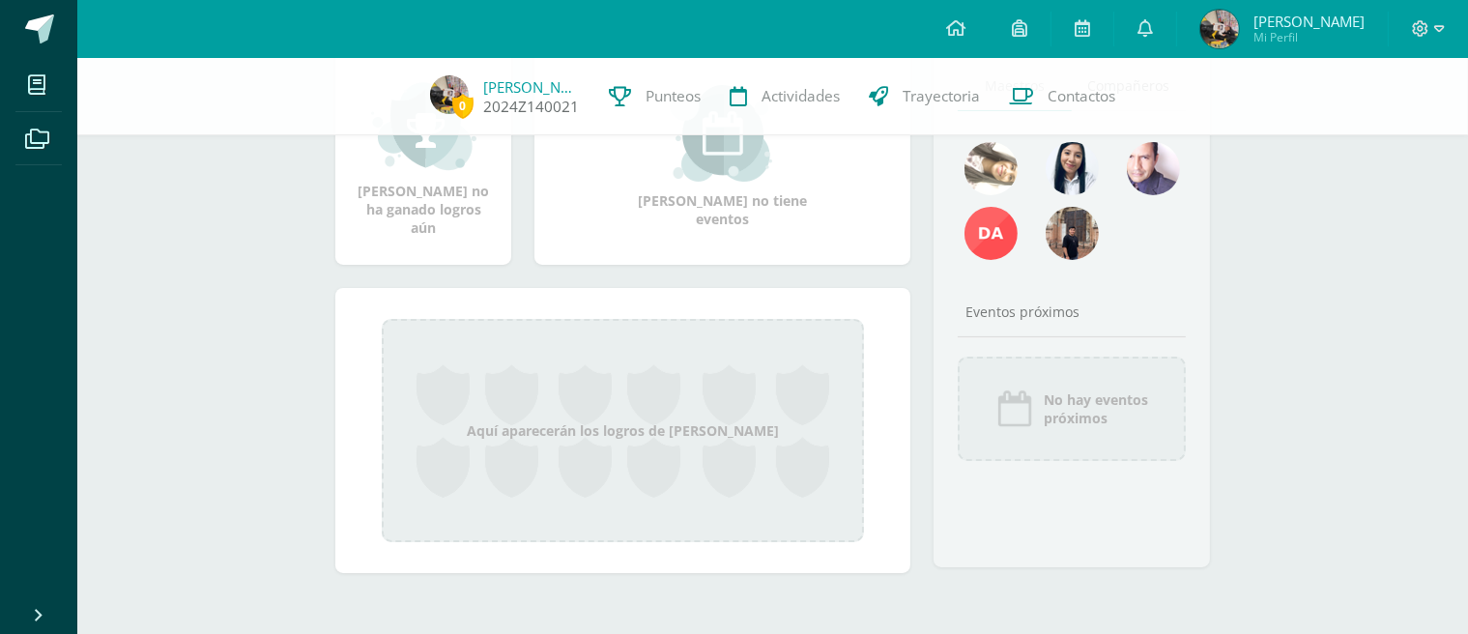
click at [521, 105] on link "2024Z140021" at bounding box center [531, 107] width 96 height 20
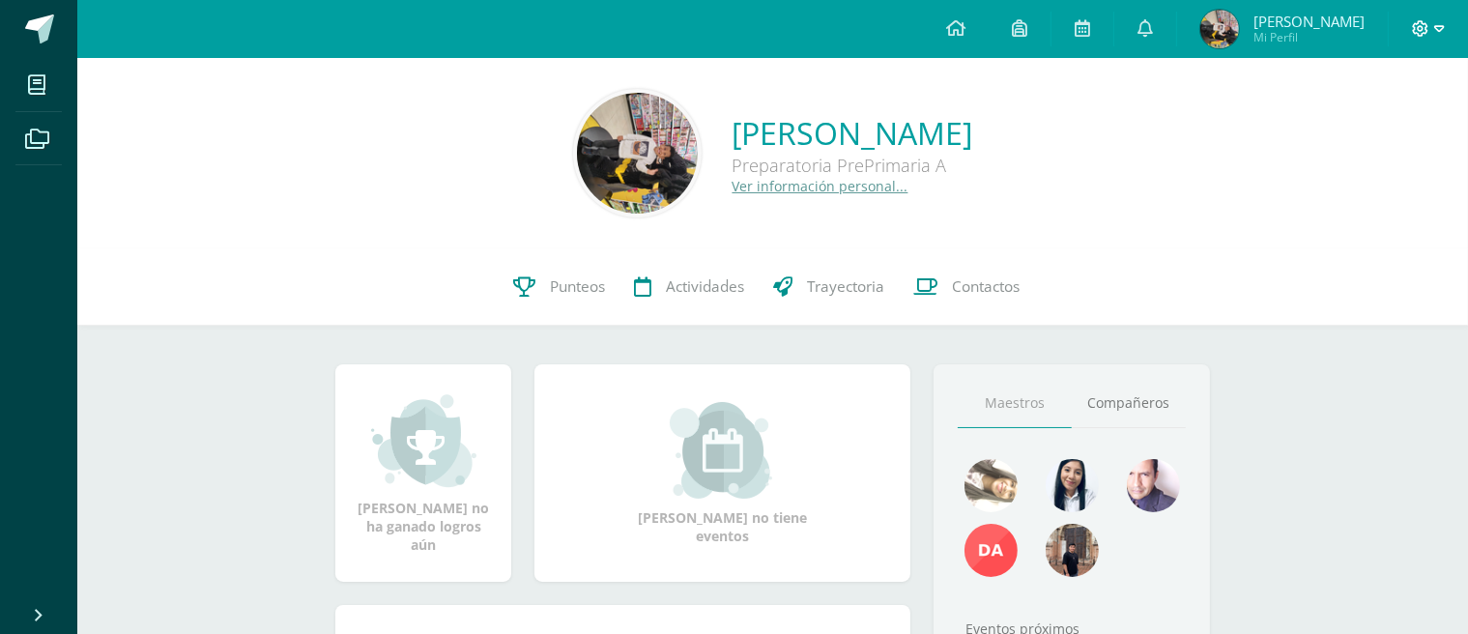
click at [1440, 30] on icon at bounding box center [1439, 28] width 11 height 7
click at [1175, 153] on div "Juan Pablo Solórzano Aquino Preparatoria PrePrimaria A Ver información personal…" at bounding box center [773, 153] width 1360 height 129
click at [757, 188] on link "Ver información personal..." at bounding box center [821, 186] width 176 height 18
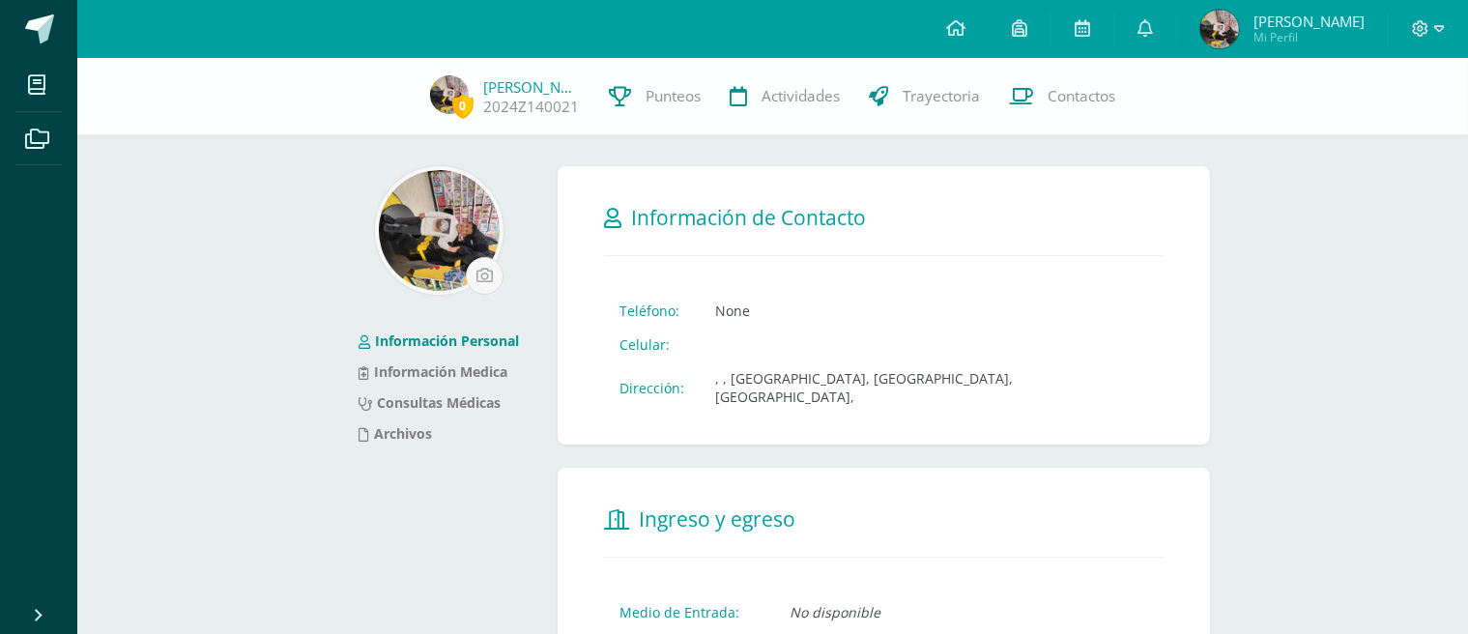
click at [433, 226] on img at bounding box center [439, 230] width 121 height 121
click at [487, 342] on link "Información Personal" at bounding box center [439, 341] width 160 height 18
click at [1050, 287] on form "Información de Contacto Teléfono: None Celular: Dirección: , , [GEOGRAPHIC_DATA…" at bounding box center [884, 305] width 652 height 278
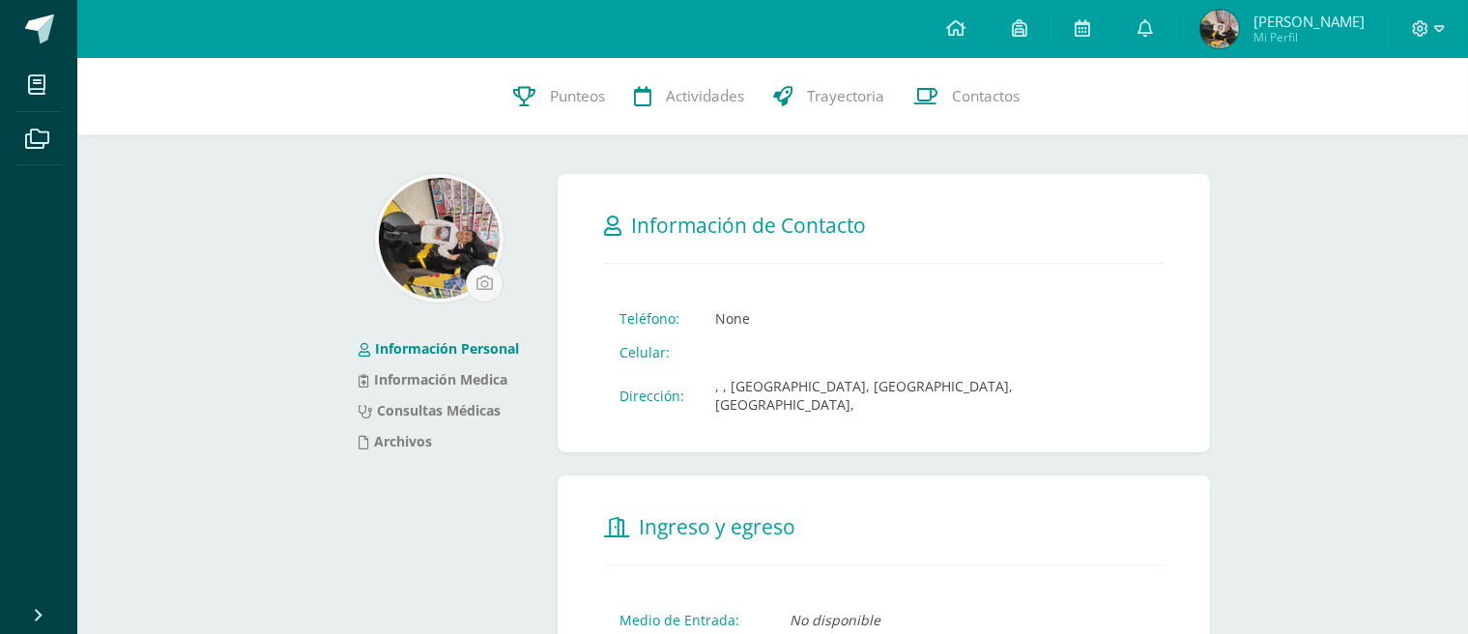
drag, startPoint x: 840, startPoint y: 217, endPoint x: 826, endPoint y: 220, distance: 14.8
click at [834, 217] on h2 "Información de Contacto" at bounding box center [884, 225] width 560 height 40
click at [824, 221] on span "Información de Contacto" at bounding box center [748, 225] width 235 height 27
drag, startPoint x: 786, startPoint y: 221, endPoint x: 737, endPoint y: 221, distance: 49.3
click at [739, 221] on span "Información de Contacto" at bounding box center [748, 225] width 235 height 27
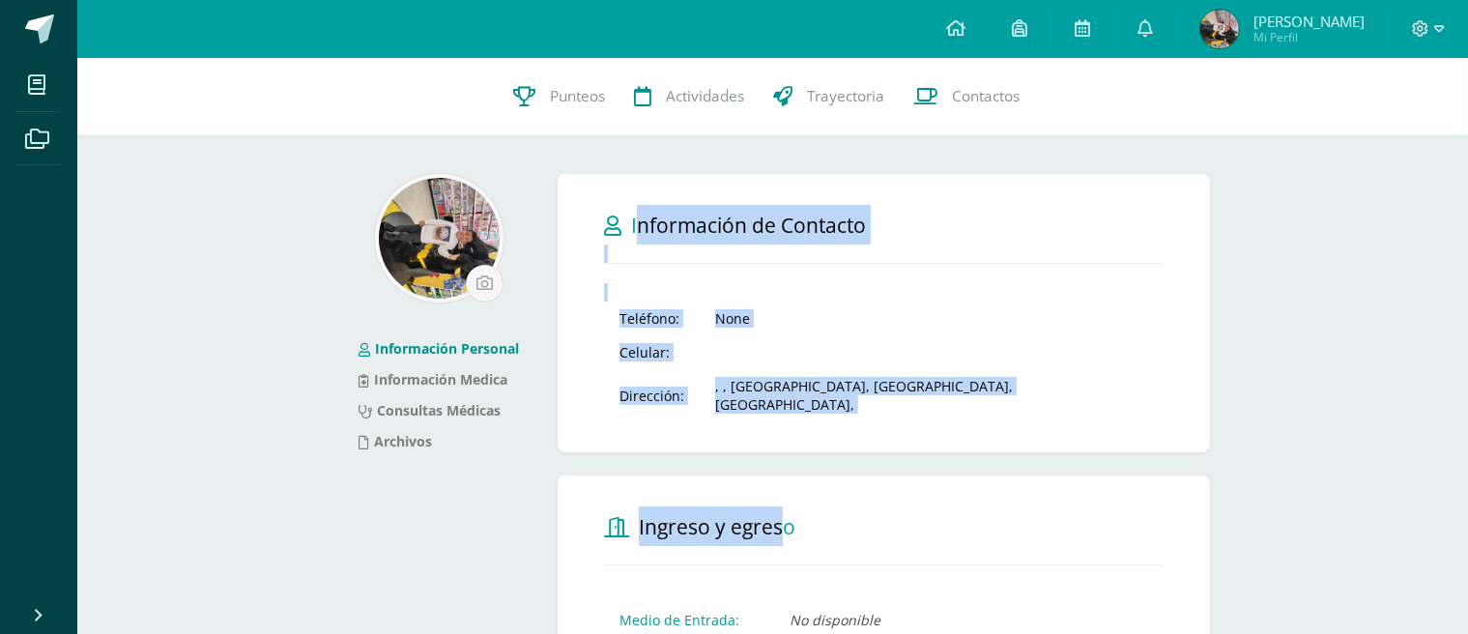
drag, startPoint x: 624, startPoint y: 227, endPoint x: 884, endPoint y: 469, distance: 355.0
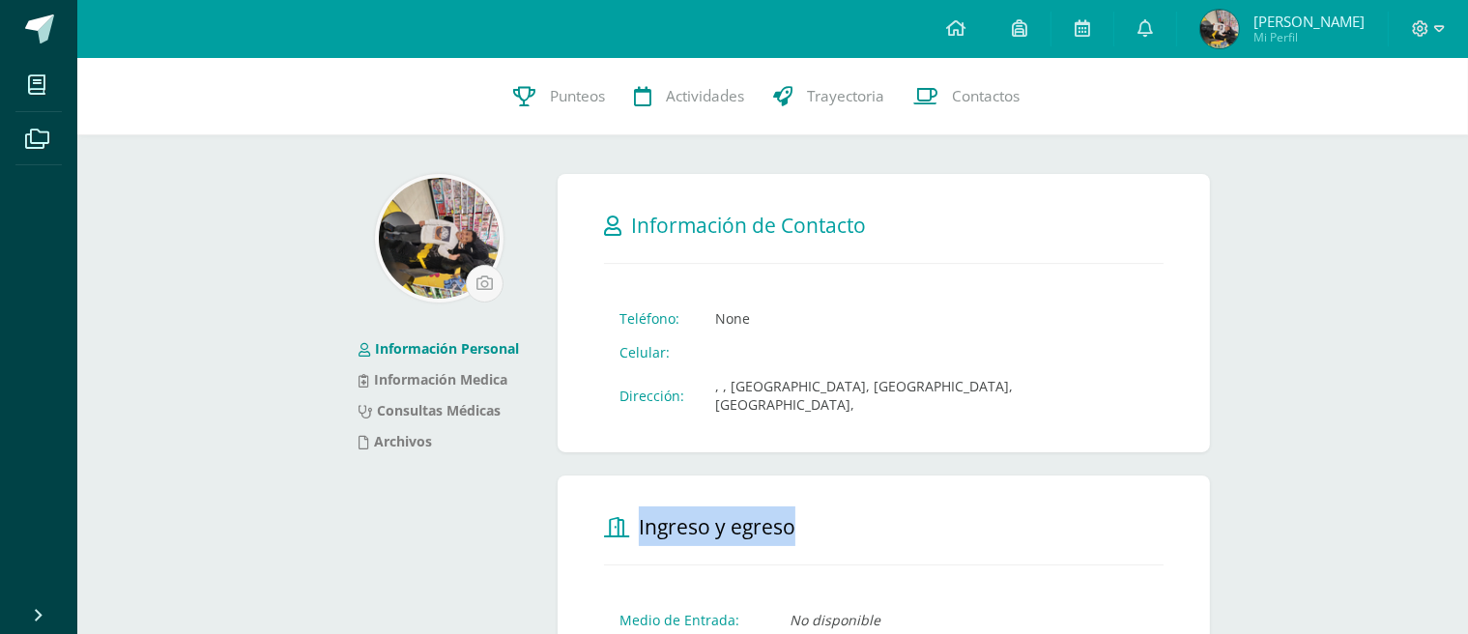
drag, startPoint x: 1117, startPoint y: 197, endPoint x: 1456, endPoint y: 108, distance: 349.8
click at [1121, 197] on form "Información de Contacto Teléfono: None Celular: Dirección: , , [GEOGRAPHIC_DATA…" at bounding box center [884, 313] width 652 height 278
drag, startPoint x: 1427, startPoint y: 474, endPoint x: 1270, endPoint y: 395, distance: 175.1
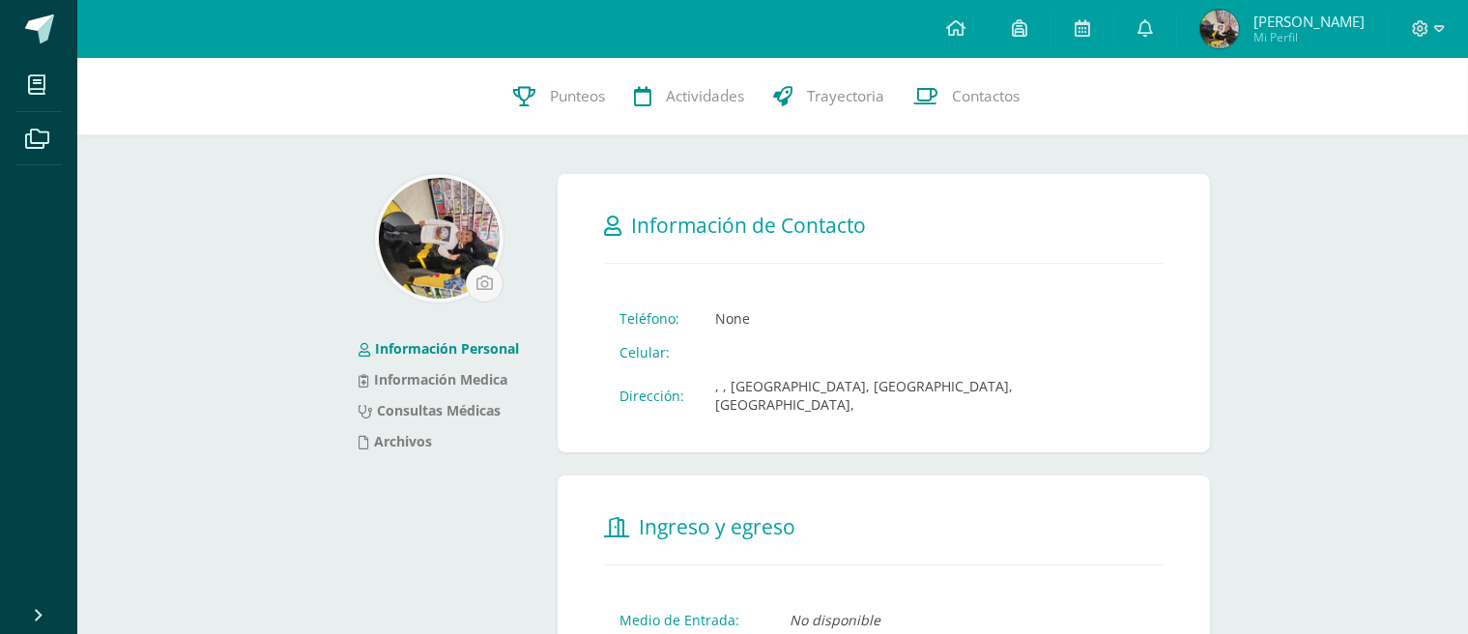
drag, startPoint x: 923, startPoint y: 337, endPoint x: 873, endPoint y: 311, distance: 56.6
click at [921, 337] on td at bounding box center [932, 352] width 464 height 34
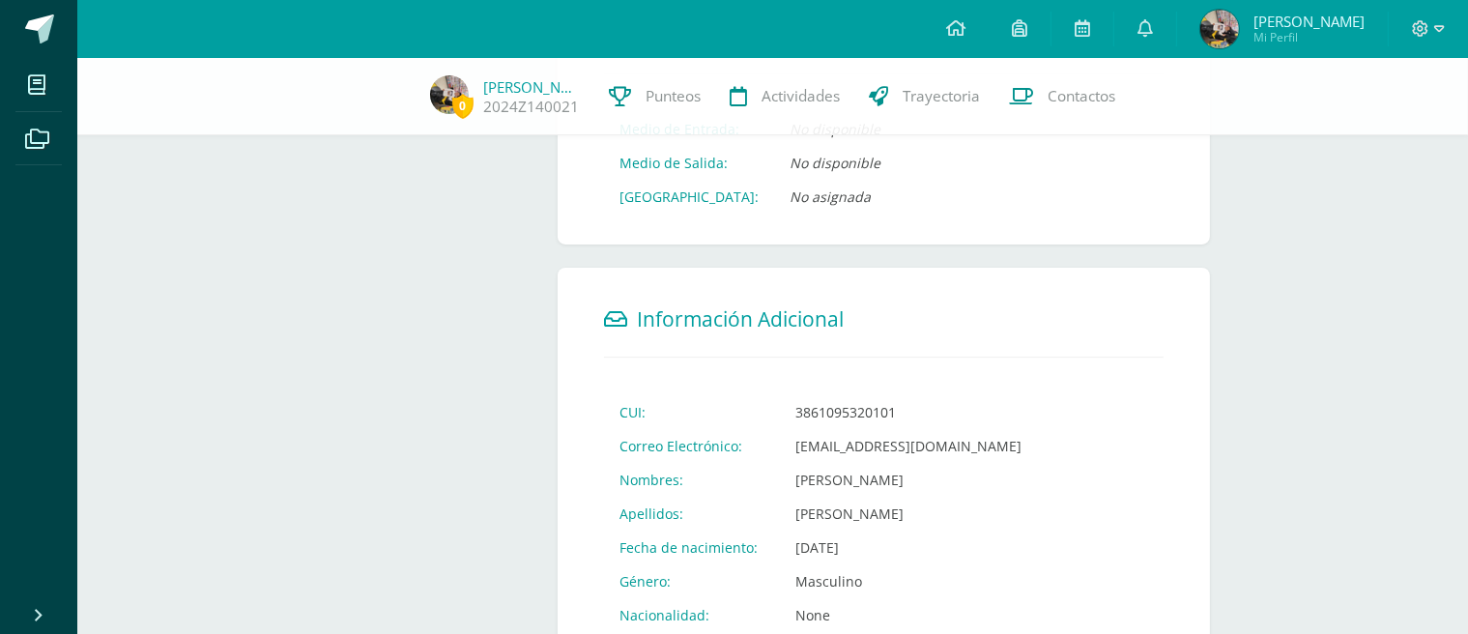
scroll to position [763, 0]
